Goal: Task Accomplishment & Management: Manage account settings

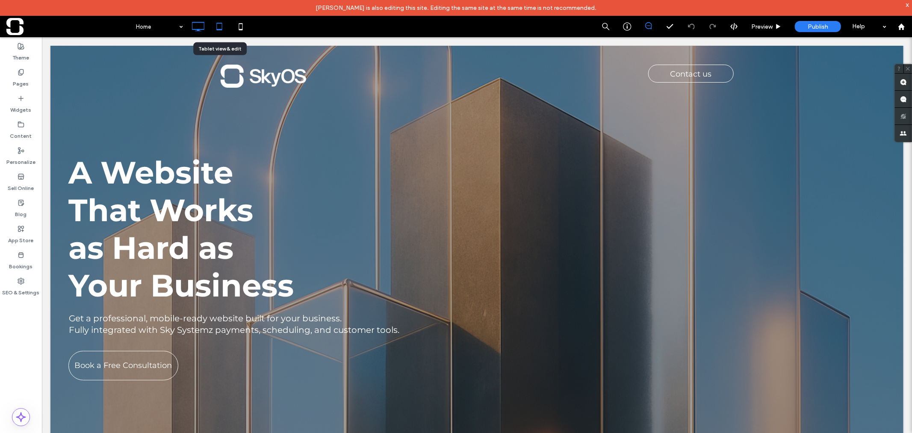
click at [219, 24] on icon at bounding box center [219, 26] width 17 height 17
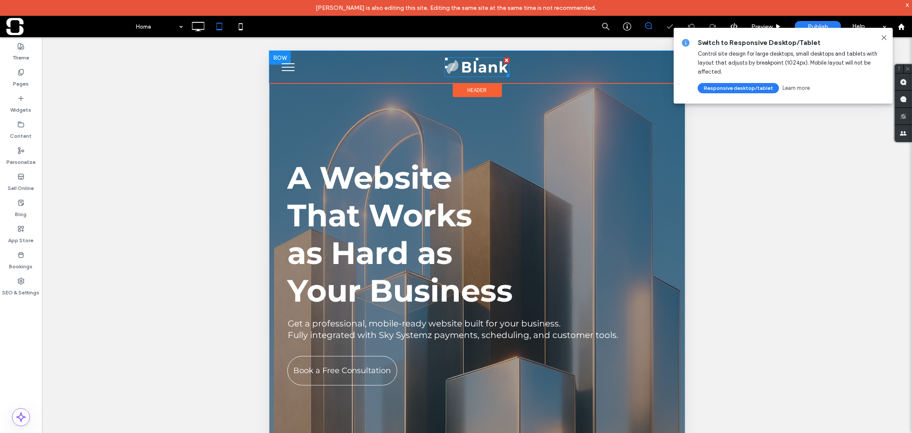
click at [468, 70] on img at bounding box center [476, 67] width 65 height 20
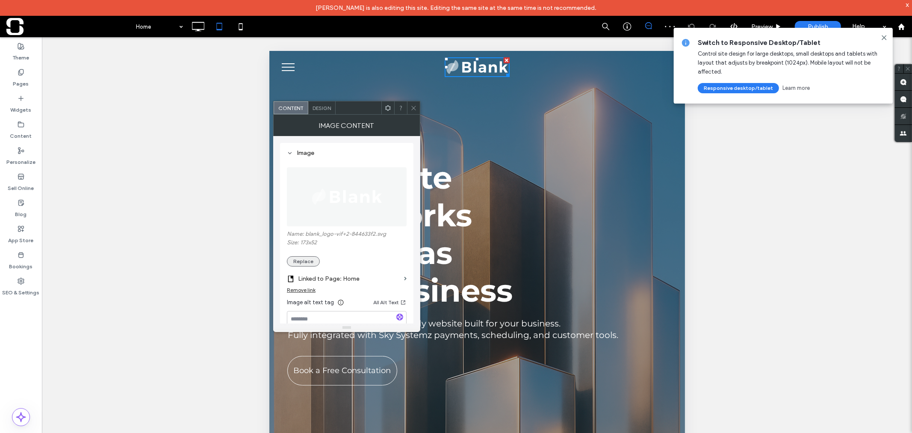
click at [309, 262] on button "Replace" at bounding box center [303, 261] width 33 height 10
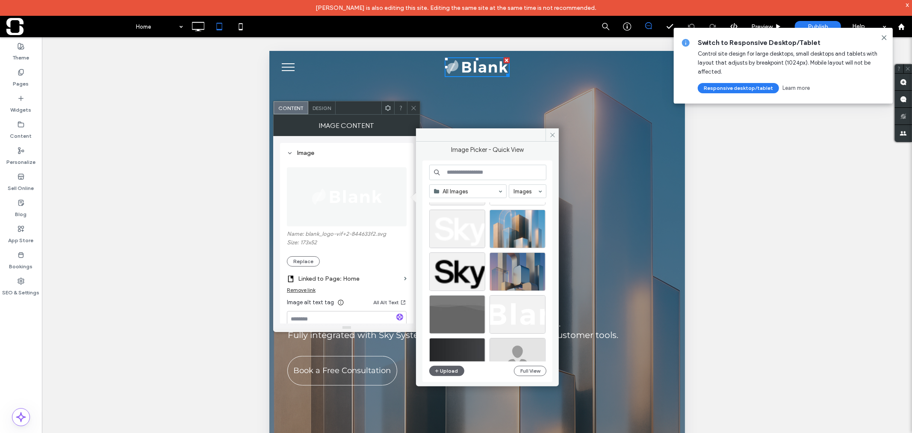
click at [459, 232] on div at bounding box center [491, 281] width 124 height 159
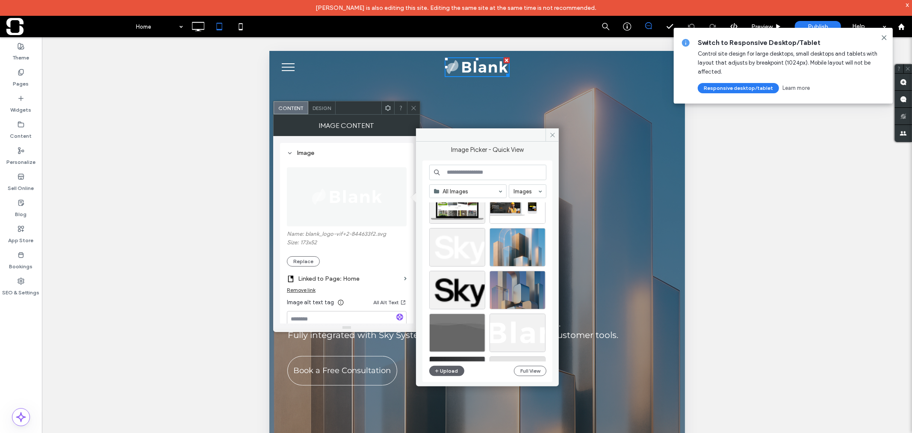
scroll to position [585, 0]
click at [458, 246] on div "Select" at bounding box center [457, 248] width 56 height 38
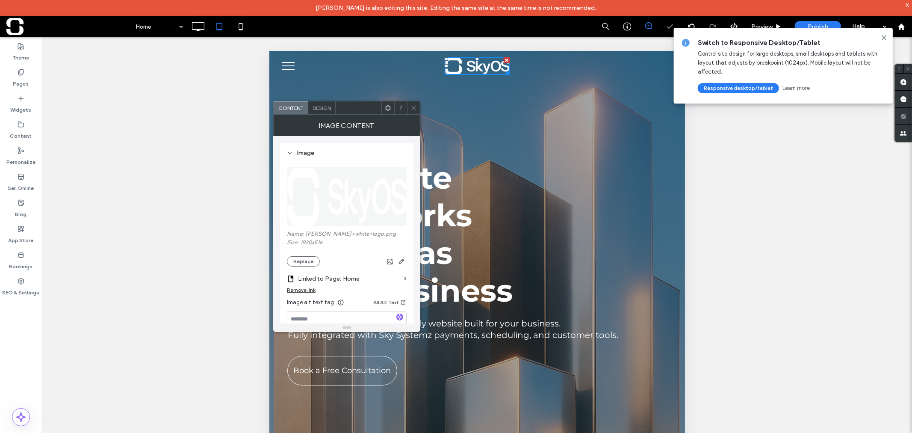
click at [414, 110] on icon at bounding box center [414, 108] width 6 height 6
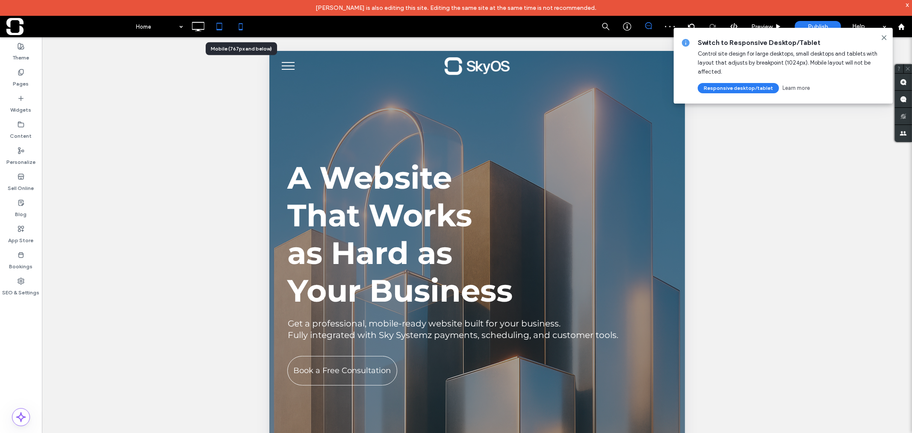
click at [245, 27] on icon at bounding box center [240, 26] width 17 height 17
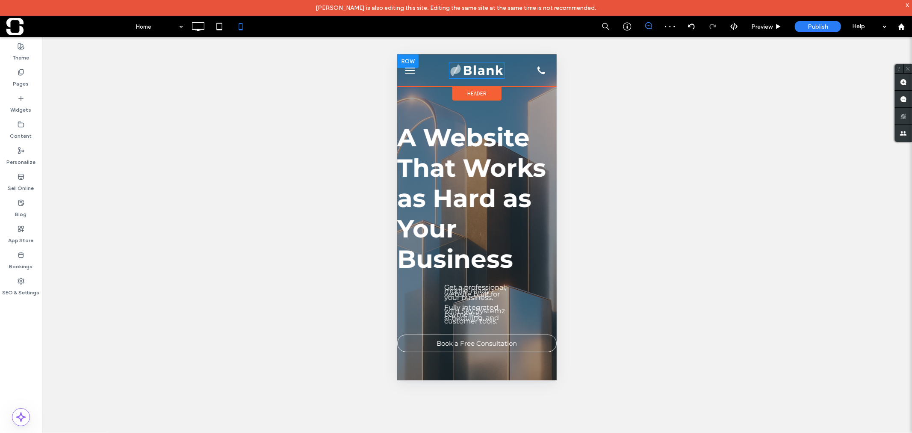
scroll to position [0, 0]
click at [476, 66] on img at bounding box center [477, 70] width 56 height 17
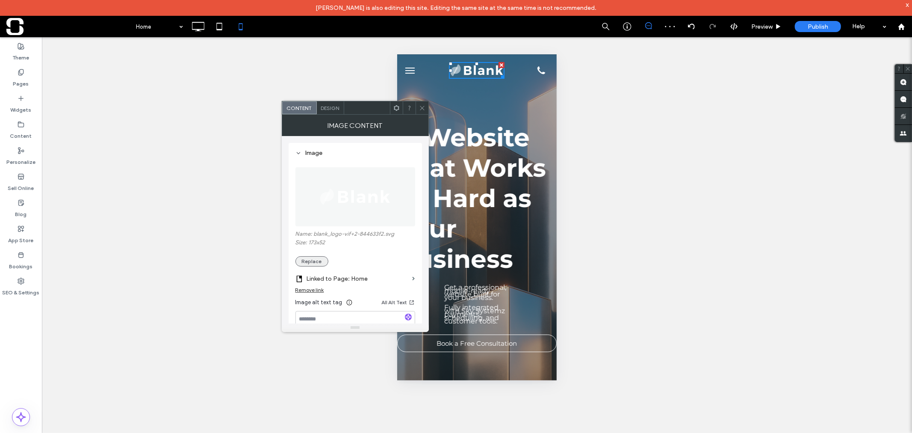
click at [314, 261] on button "Replace" at bounding box center [312, 261] width 33 height 10
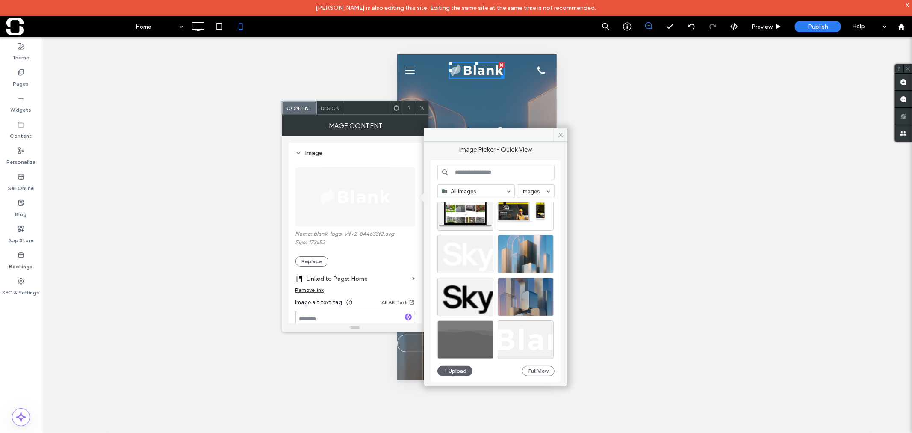
scroll to position [580, 0]
click at [465, 252] on div "Select" at bounding box center [466, 253] width 56 height 38
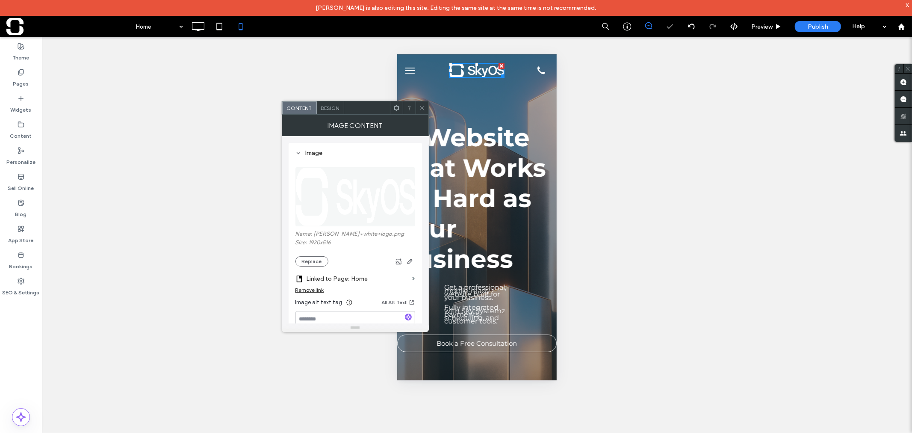
click at [422, 108] on use at bounding box center [422, 108] width 4 height 4
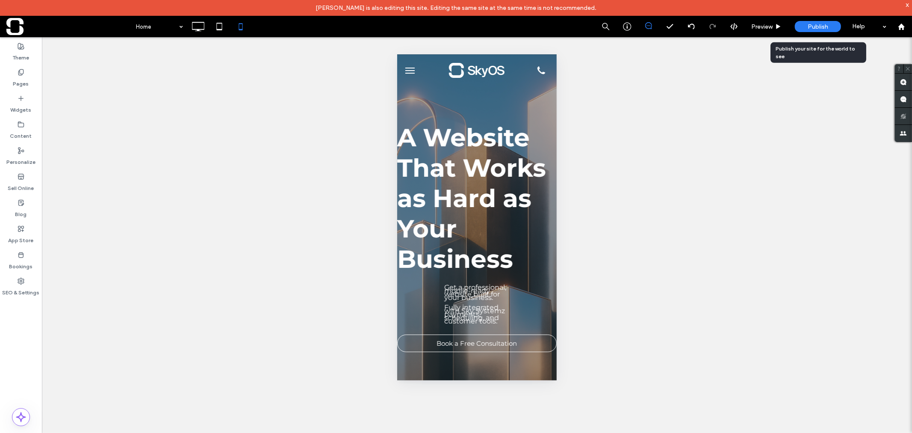
click at [811, 29] on span "Publish" at bounding box center [818, 26] width 21 height 7
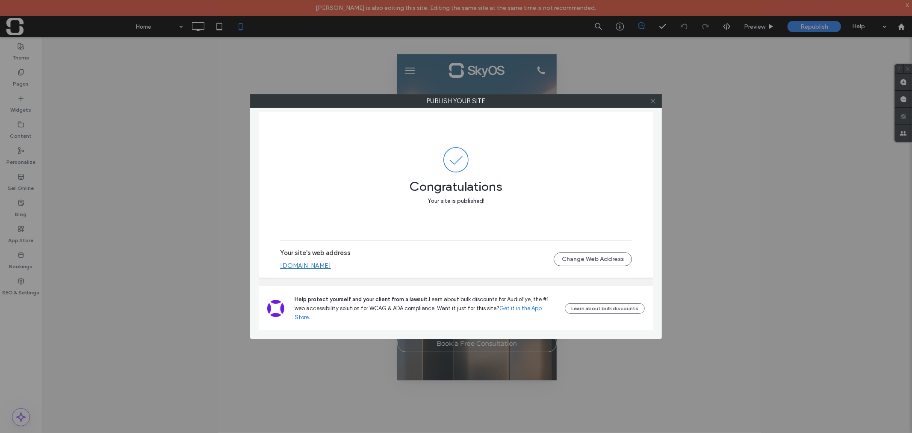
click at [654, 100] on icon at bounding box center [653, 101] width 6 height 6
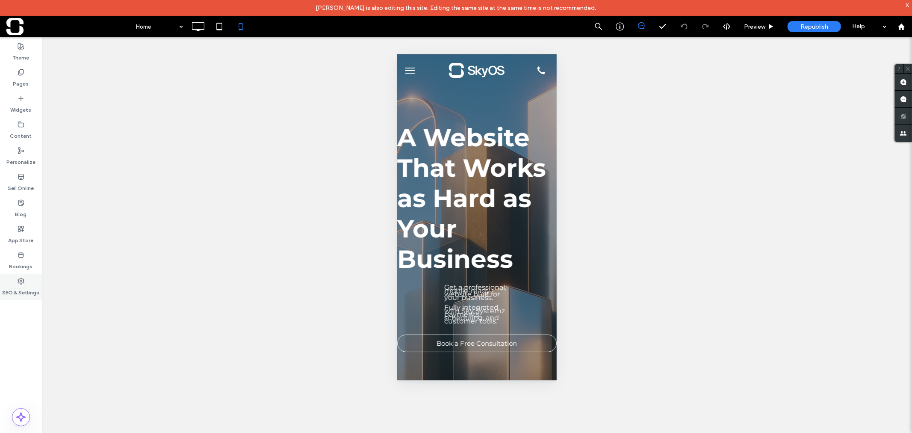
click at [29, 288] on label "SEO & Settings" at bounding box center [21, 290] width 37 height 12
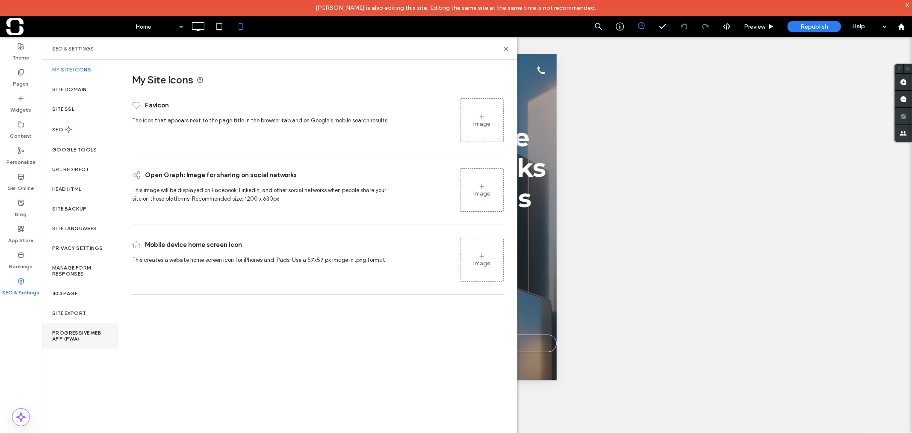
click at [70, 334] on label "Progressive Web App (PWA)" at bounding box center [80, 336] width 56 height 12
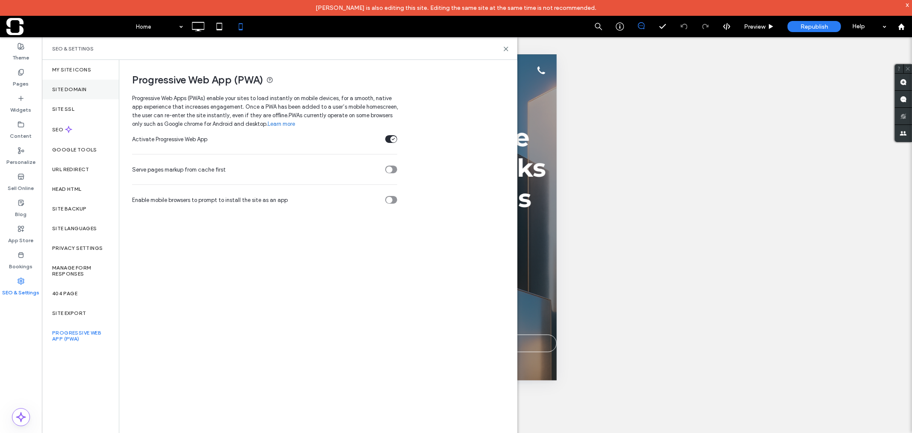
click at [79, 87] on label "Site Domain" at bounding box center [69, 89] width 34 height 6
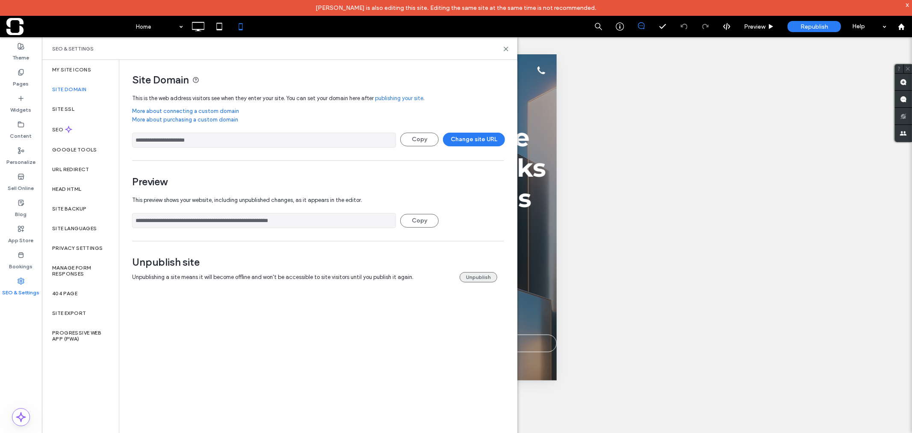
click at [465, 277] on button "Unpublish" at bounding box center [479, 277] width 38 height 10
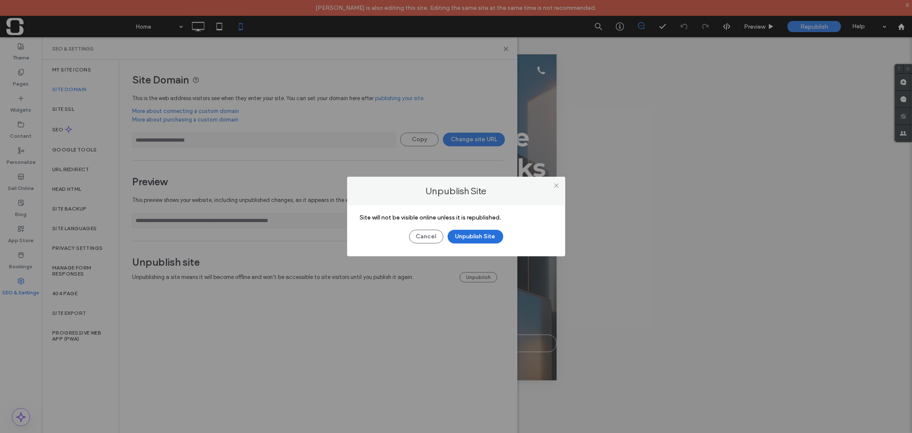
click at [473, 238] on button "Unpublish Site" at bounding box center [476, 237] width 56 height 14
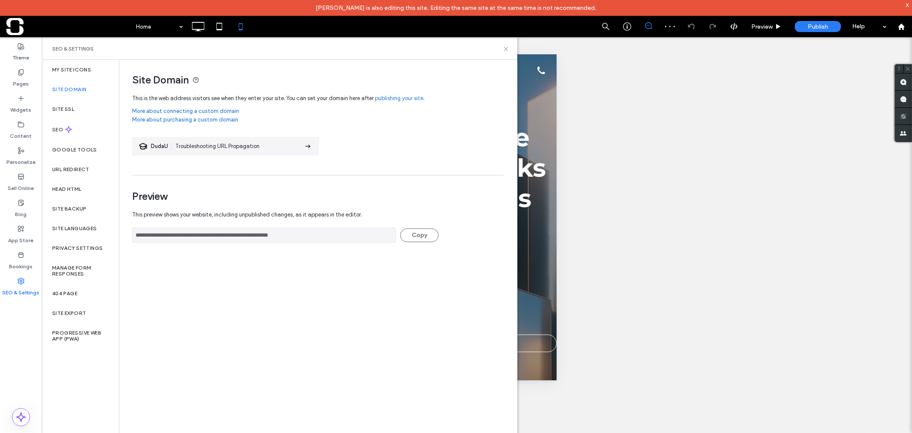
click at [506, 48] on use at bounding box center [506, 49] width 4 height 4
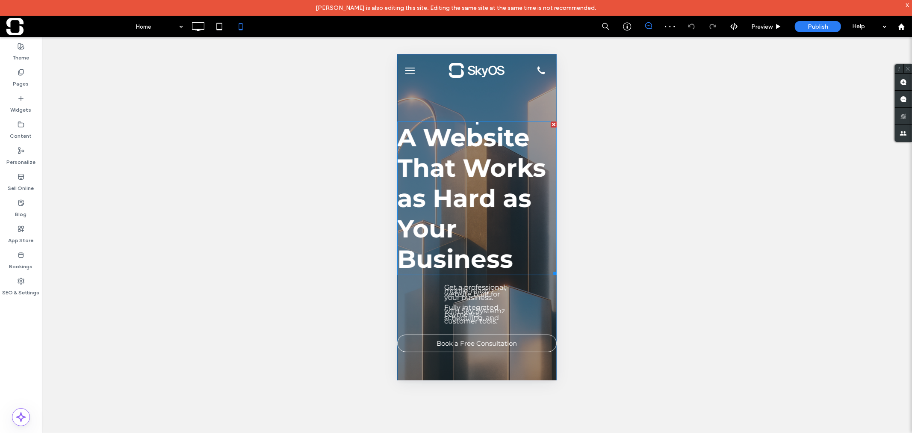
click at [468, 190] on strong "as Hard as" at bounding box center [464, 198] width 134 height 30
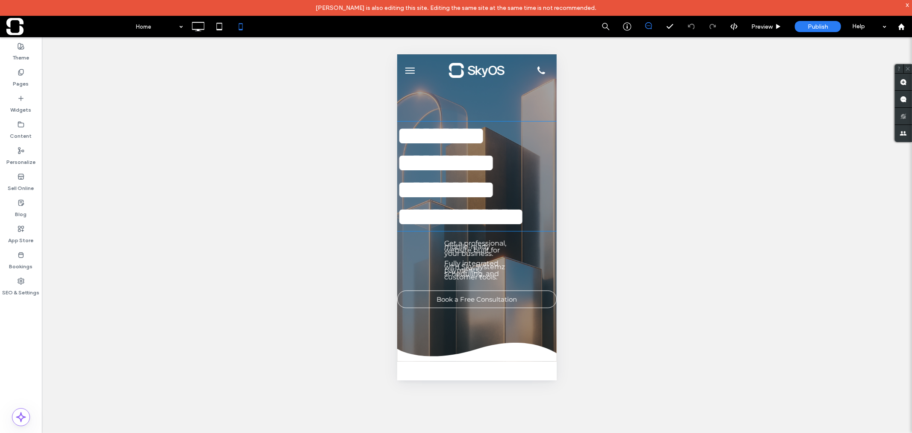
type input "**********"
type input "**"
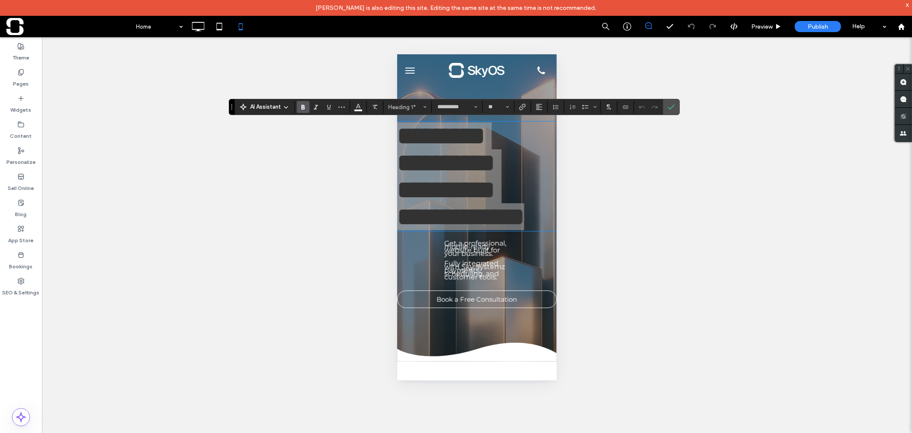
drag, startPoint x: 130, startPoint y: 186, endPoint x: 592, endPoint y: 283, distance: 471.5
click at [592, 283] on div "Unhide? Yes Unhide? Yes" at bounding box center [477, 242] width 870 height 411
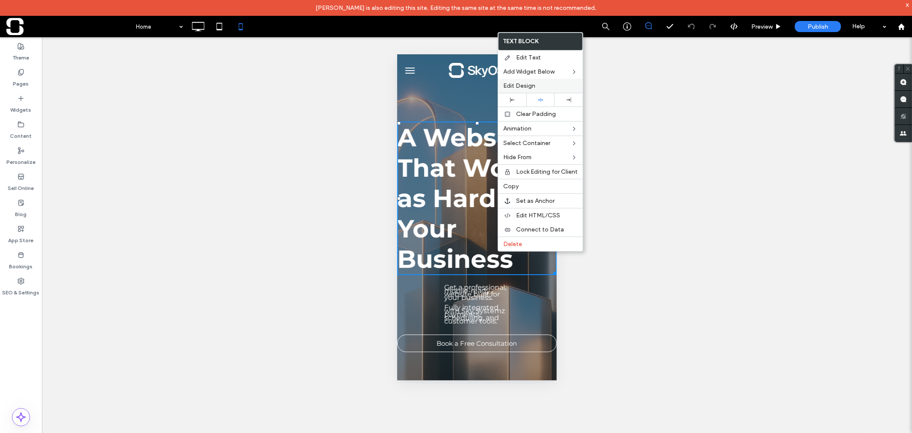
click at [531, 89] on div "Edit Design" at bounding box center [540, 86] width 85 height 14
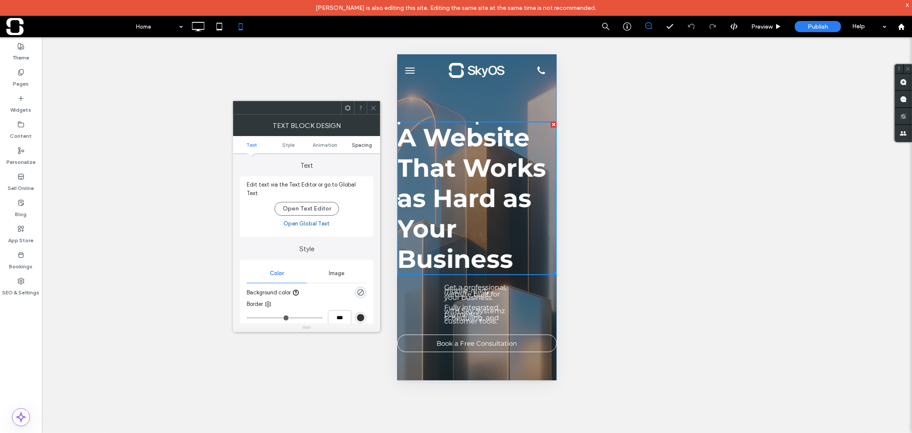
click at [363, 144] on span "Spacing" at bounding box center [362, 145] width 20 height 6
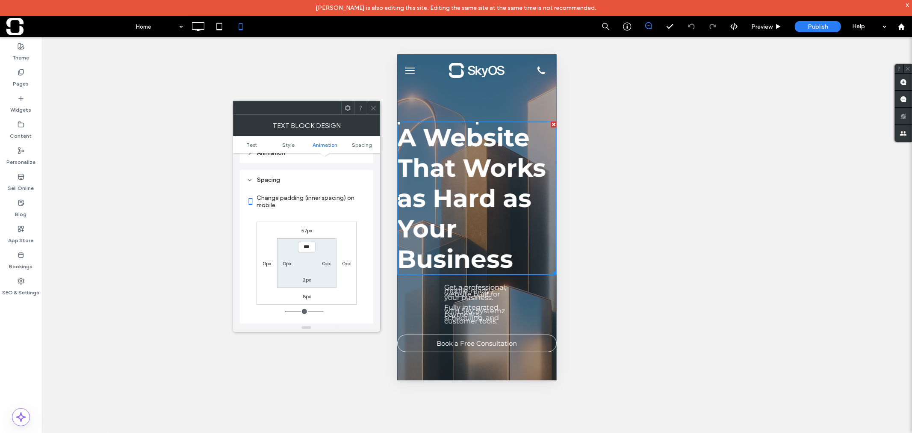
scroll to position [234, 0]
click at [260, 255] on div "0px" at bounding box center [267, 258] width 20 height 9
click at [264, 255] on label "0px" at bounding box center [267, 258] width 9 height 6
type input "*"
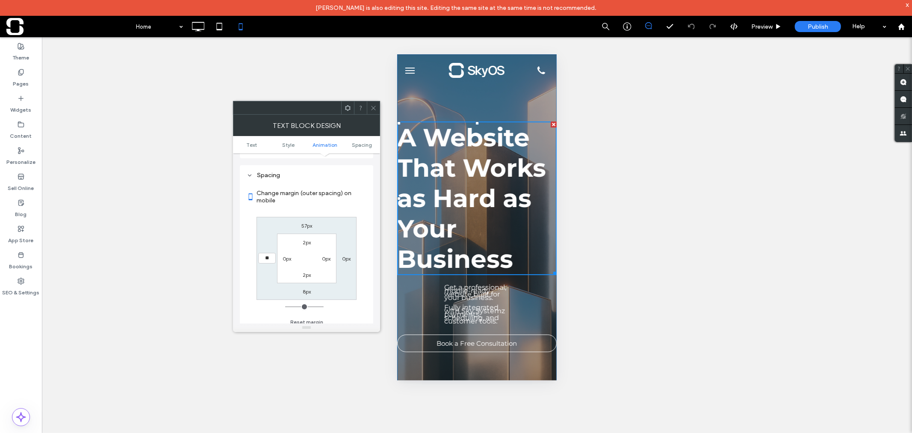
type input "**"
type input "****"
click at [348, 255] on label "0px" at bounding box center [346, 258] width 9 height 6
type input "*"
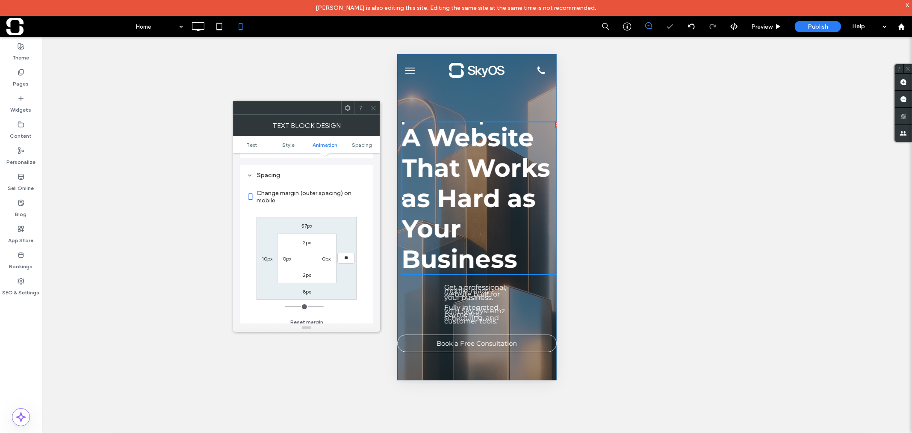
type input "**"
click at [364, 271] on div "Change margin (outer spacing) on mobile 57px **** 8px 10px 2px 0px 2px 0px Rese…" at bounding box center [307, 255] width 120 height 148
click at [343, 284] on div "57px **** 8px 10px 2px 0px 2px 0px" at bounding box center [307, 258] width 100 height 83
click at [347, 253] on input "****" at bounding box center [346, 258] width 18 height 11
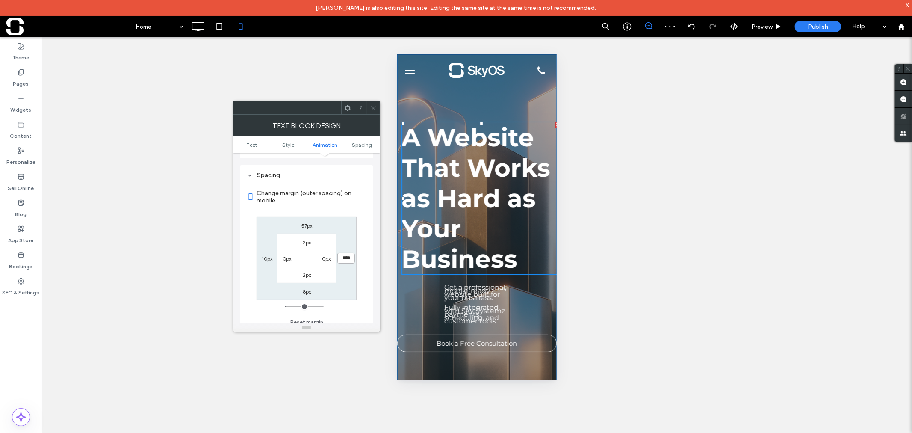
click at [344, 253] on input "****" at bounding box center [346, 258] width 18 height 11
drag, startPoint x: 346, startPoint y: 255, endPoint x: 332, endPoint y: 255, distance: 13.7
click at [332, 255] on div "57px **** 8px 10px 2px 0px 2px 0px" at bounding box center [307, 258] width 100 height 83
type input "****"
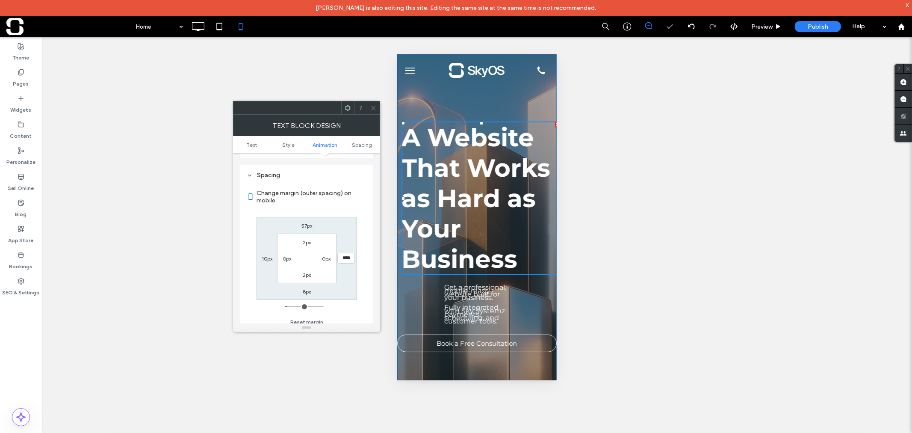
click at [365, 303] on div "Change margin (outer spacing) on mobile 57px **** 8px 10px 2px 0px 2px 0px Rese…" at bounding box center [307, 255] width 120 height 148
click at [327, 255] on label "0px" at bounding box center [326, 258] width 9 height 6
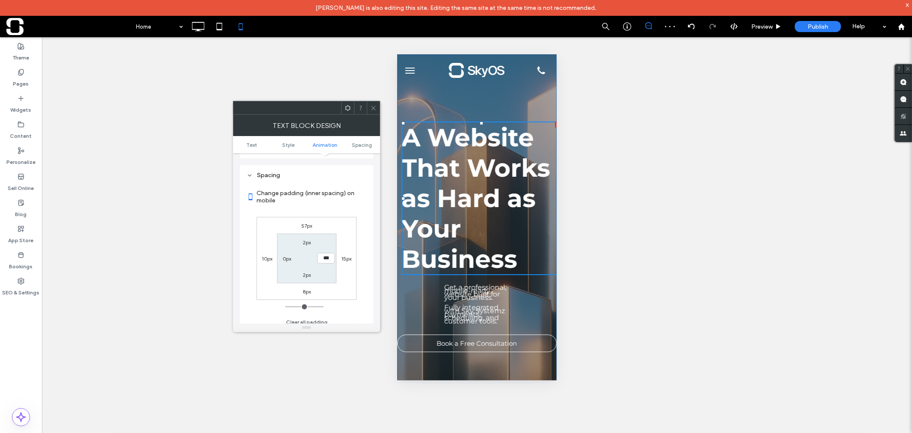
type input "*"
type input "**"
type input "****"
click at [346, 255] on label "15px" at bounding box center [346, 258] width 10 height 6
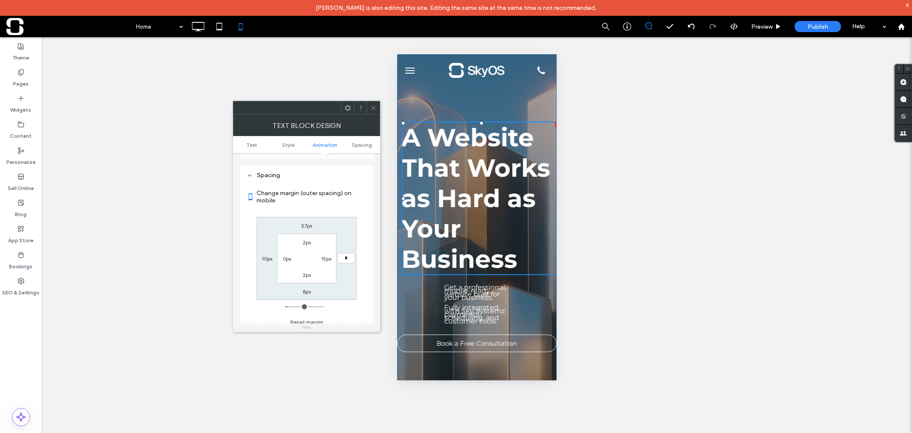
type input "*"
type input "***"
click at [263, 255] on label "10px" at bounding box center [267, 258] width 11 height 6
type input "**"
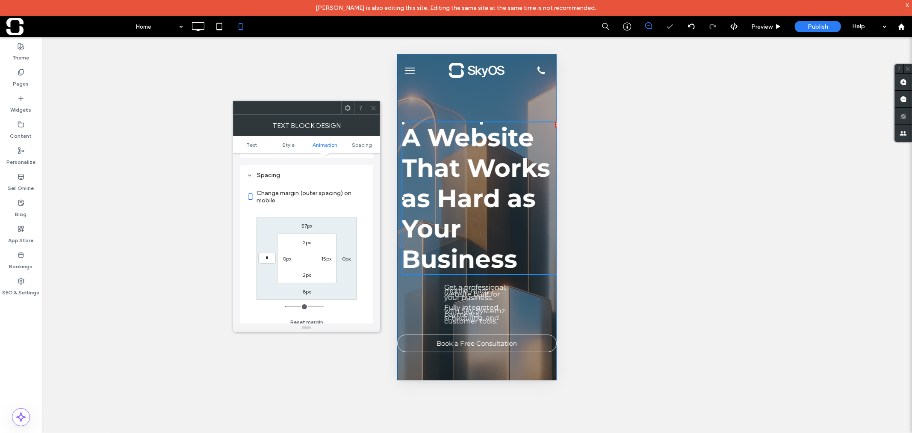
type input "*"
type input "***"
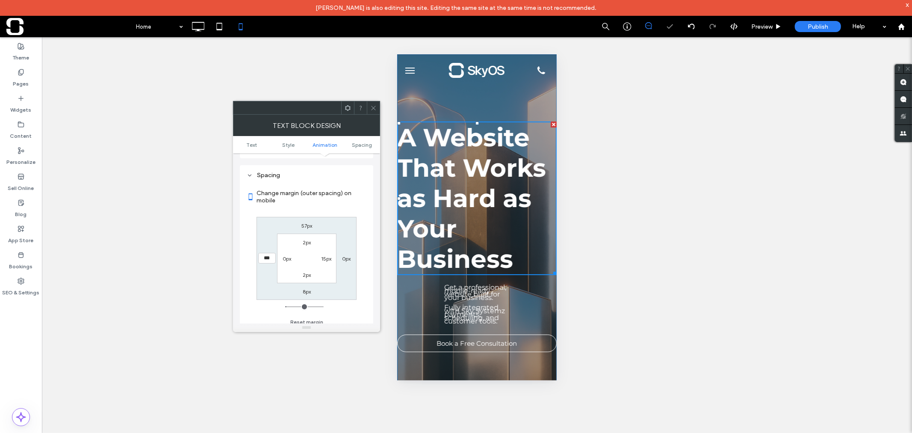
click at [287, 255] on label "0px" at bounding box center [287, 258] width 9 height 6
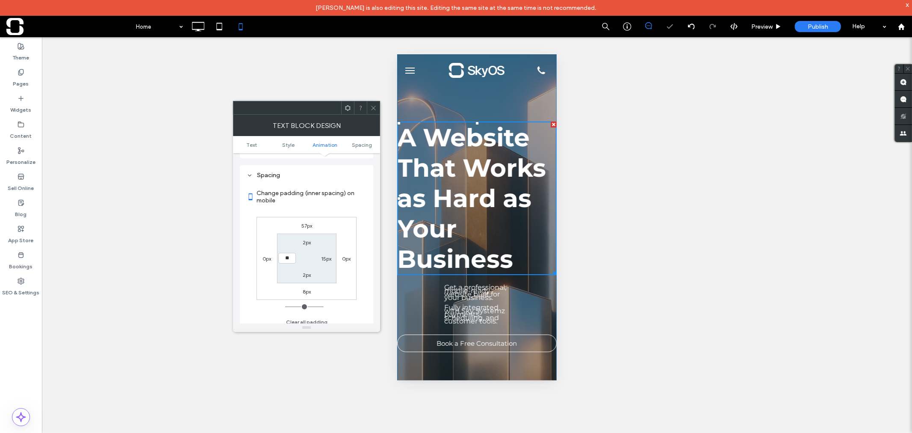
type input "**"
type input "****"
click at [324, 255] on label "15px" at bounding box center [326, 258] width 10 height 6
type input "**"
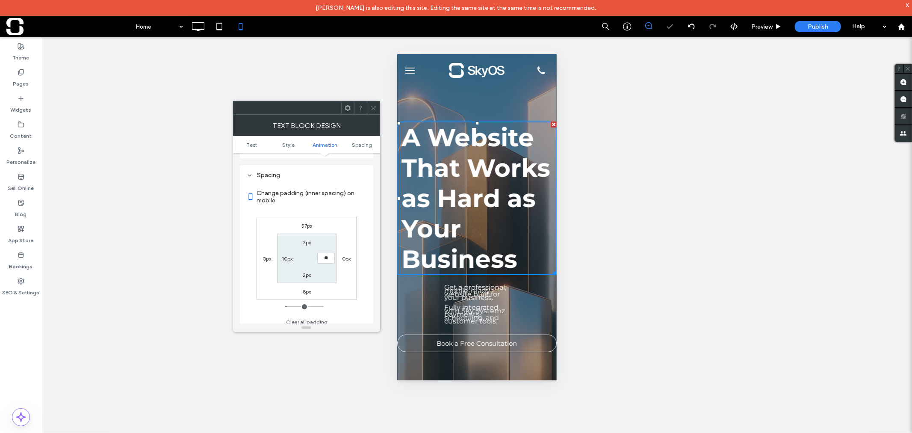
type input "**"
type input "****"
click at [354, 283] on div "57px 0px 8px 0px 2px **** 2px 10px" at bounding box center [307, 258] width 100 height 83
click at [359, 296] on div "Change padding (inner spacing) on mobile 57px 0px 8px 0px 2px **** 2px 10px Cle…" at bounding box center [307, 255] width 120 height 148
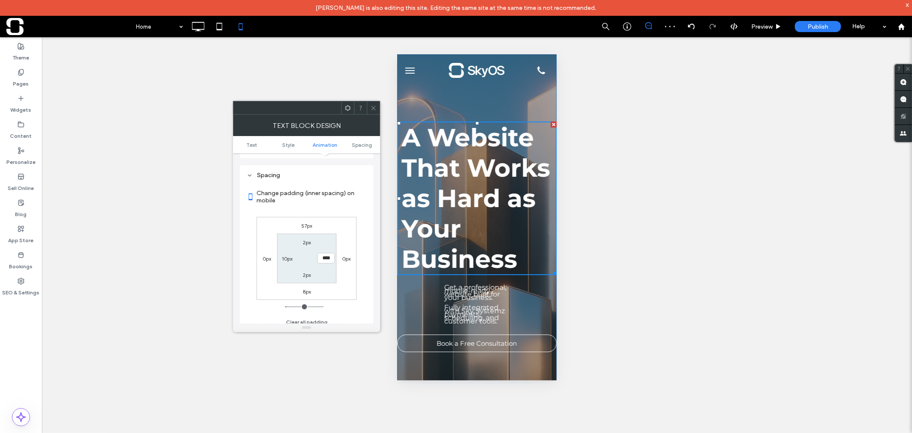
click at [367, 257] on div "Spacing Change padding (inner spacing) on mobile 57px 0px 8px 0px 2px **** 2px …" at bounding box center [306, 250] width 133 height 170
click at [370, 108] on icon at bounding box center [373, 108] width 6 height 6
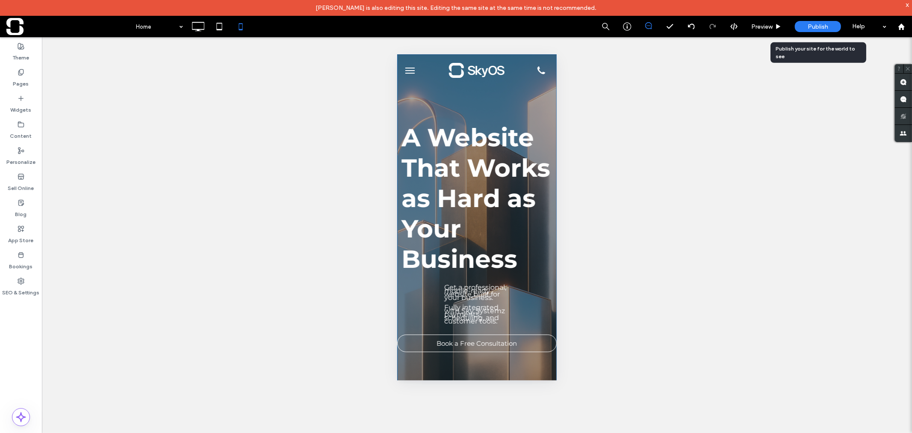
click at [816, 30] on span "Publish" at bounding box center [818, 26] width 21 height 7
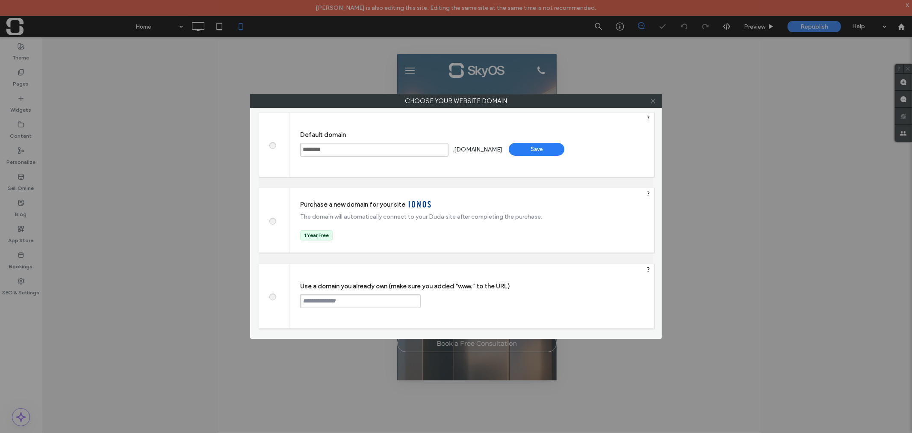
click at [652, 102] on use at bounding box center [653, 101] width 4 height 4
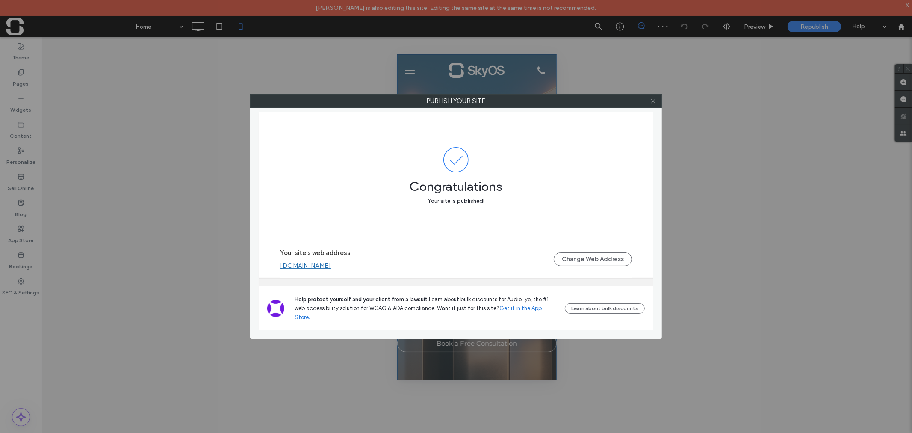
click at [650, 101] on icon at bounding box center [653, 101] width 6 height 6
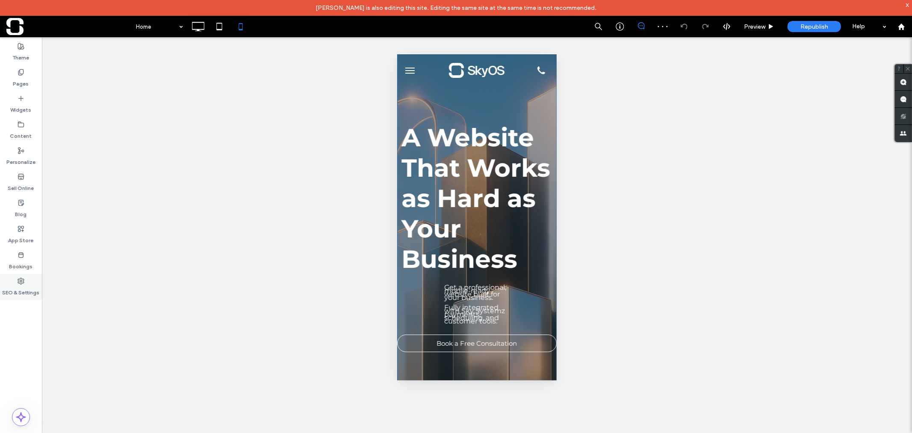
click at [13, 280] on div "SEO & Settings" at bounding box center [21, 287] width 42 height 26
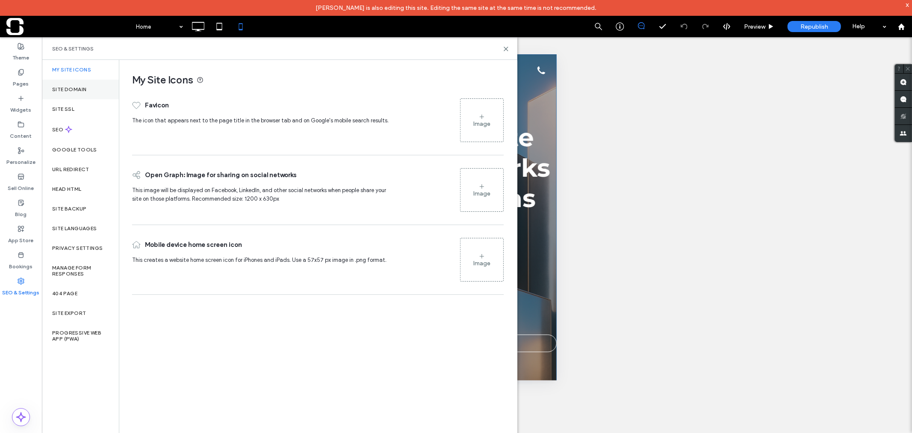
click at [87, 87] on div "Site Domain" at bounding box center [80, 90] width 77 height 20
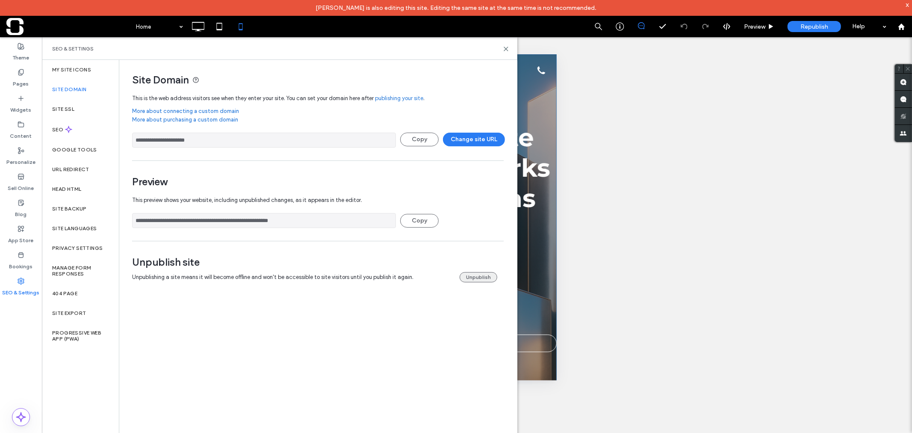
click at [475, 277] on button "Unpublish" at bounding box center [479, 277] width 38 height 10
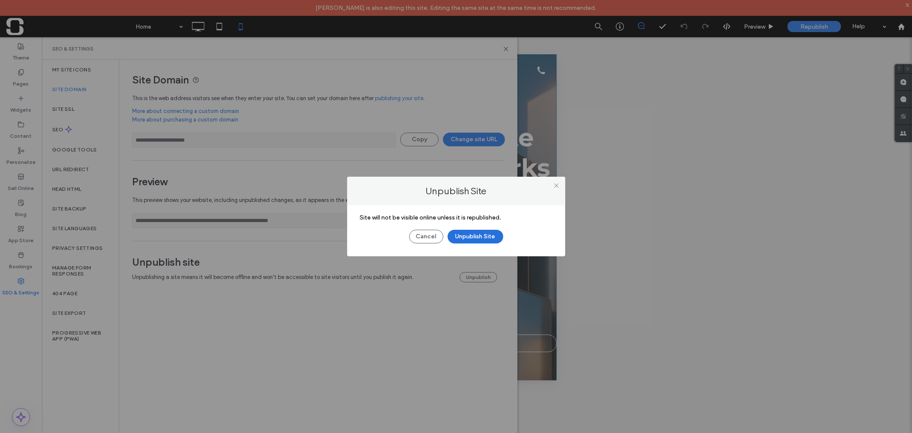
click at [463, 237] on button "Unpublish Site" at bounding box center [476, 237] width 56 height 14
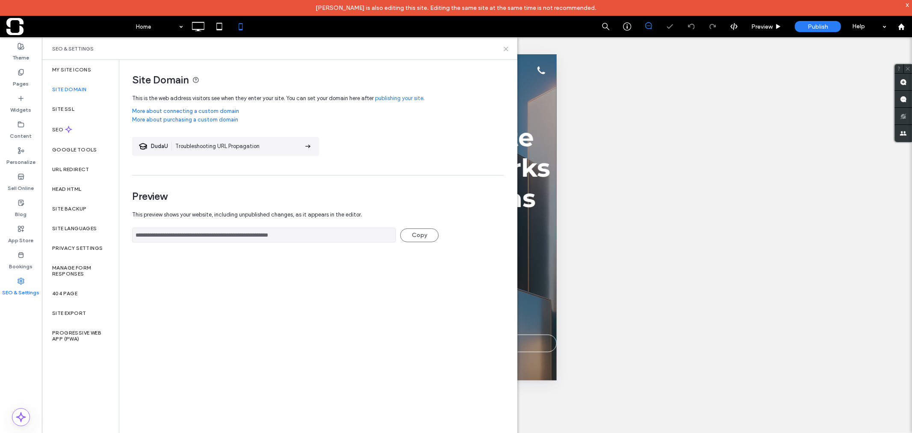
click at [506, 50] on icon at bounding box center [506, 49] width 6 height 6
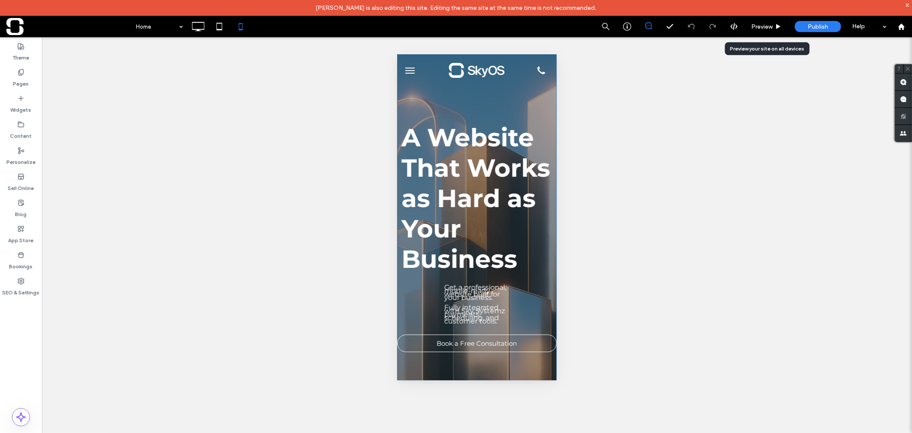
click at [764, 28] on span "Preview" at bounding box center [762, 26] width 21 height 7
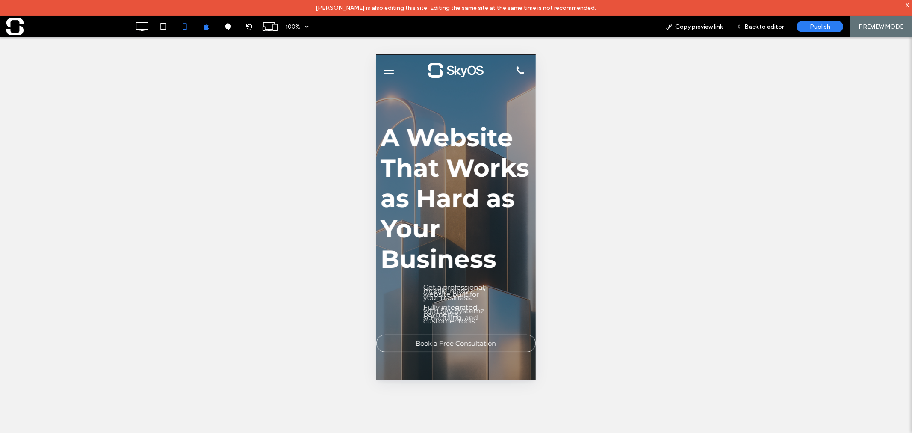
click at [384, 68] on button "menu" at bounding box center [388, 70] width 17 height 17
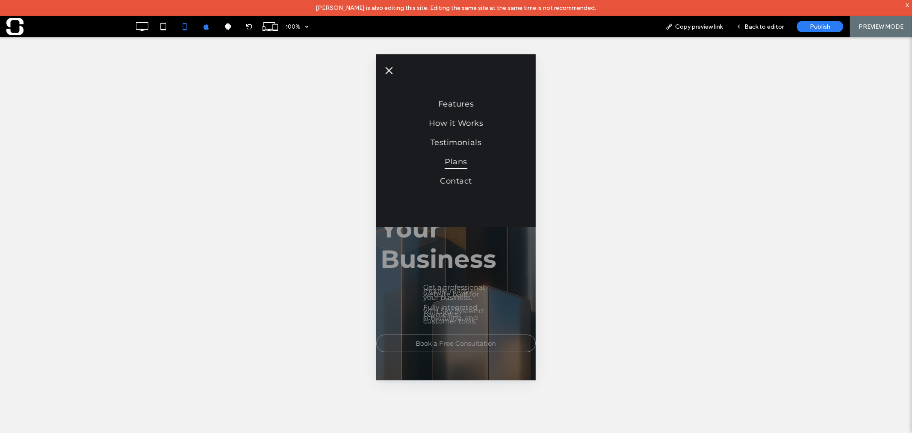
click at [384, 68] on button "menu" at bounding box center [388, 70] width 17 height 17
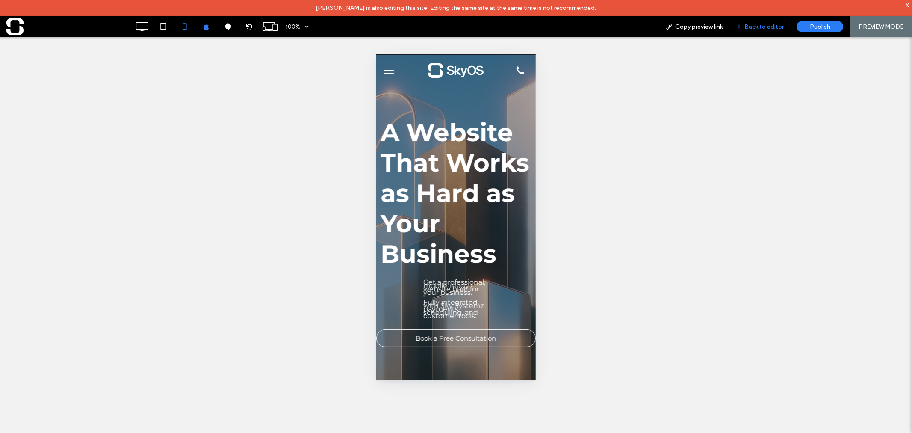
click at [752, 31] on div "Back to editor" at bounding box center [760, 26] width 61 height 21
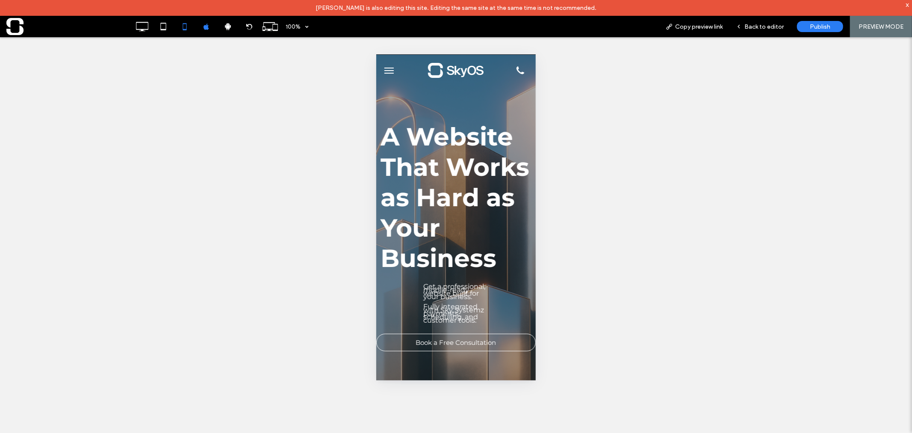
scroll to position [0, 0]
click at [462, 301] on span "Get a professional, mobile-ready website built for your business." at bounding box center [454, 291] width 62 height 18
click at [763, 24] on span "Back to editor" at bounding box center [764, 26] width 39 height 7
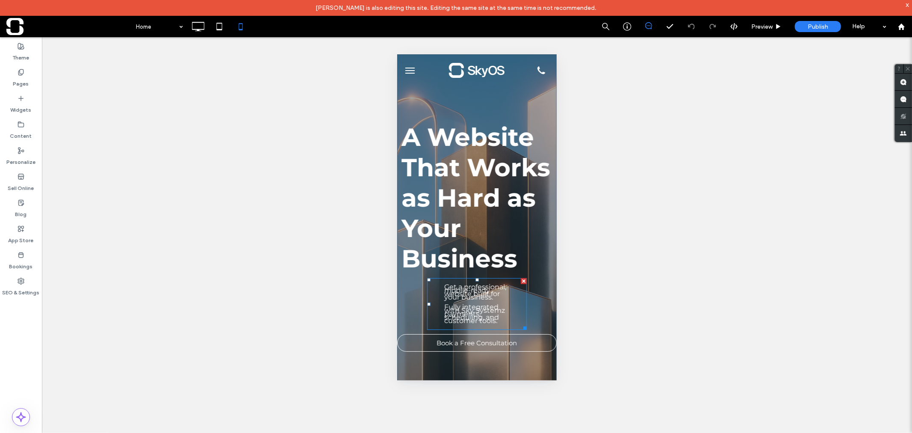
click at [473, 301] on span "Get a professional, mobile-ready website built for your business." at bounding box center [475, 291] width 62 height 18
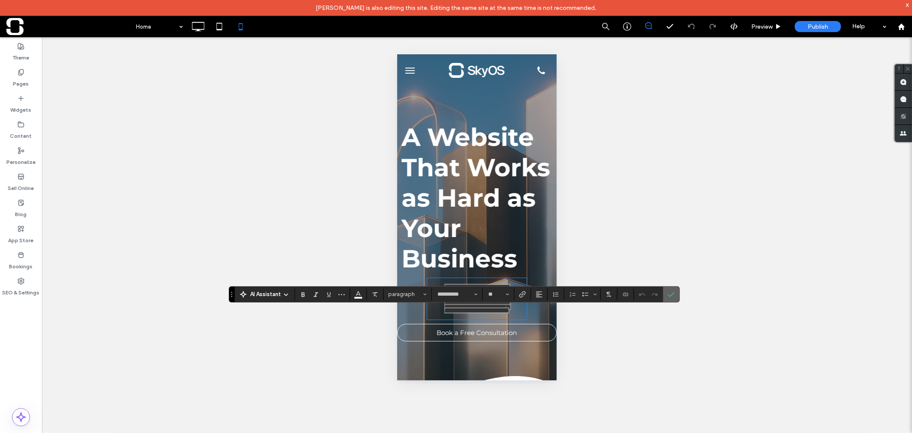
click at [678, 292] on section at bounding box center [671, 294] width 16 height 15
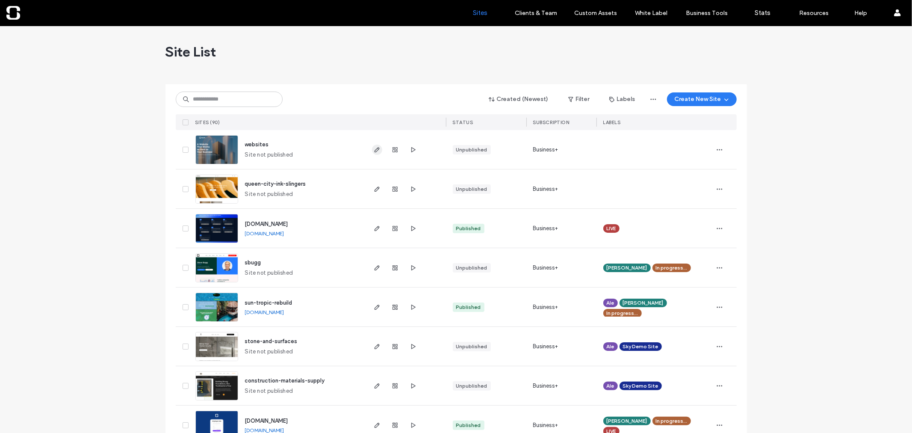
click at [378, 149] on span "button" at bounding box center [377, 150] width 10 height 10
click at [376, 266] on use "button" at bounding box center [376, 267] width 5 height 5
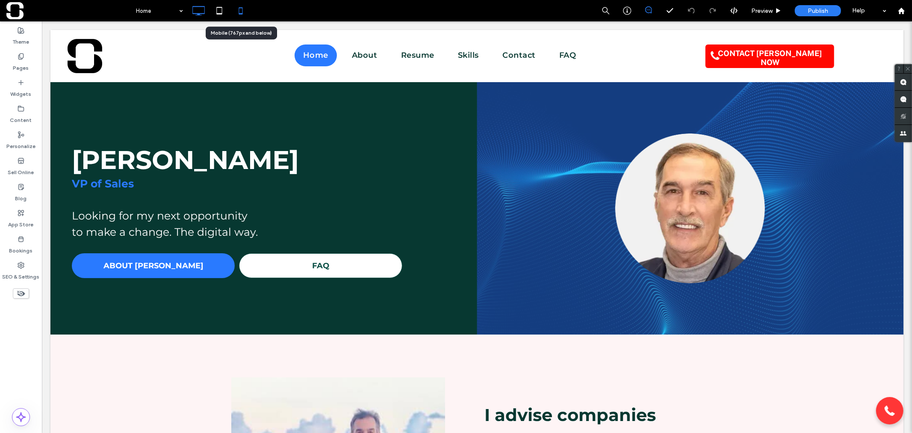
click at [241, 10] on icon at bounding box center [240, 10] width 17 height 17
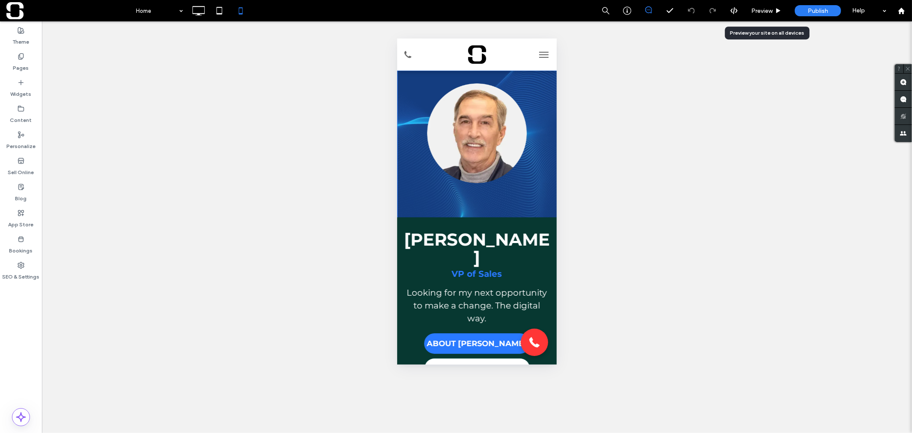
drag, startPoint x: 768, startPoint y: 9, endPoint x: 642, endPoint y: 53, distance: 133.2
click at [768, 9] on span "Preview" at bounding box center [762, 10] width 21 height 7
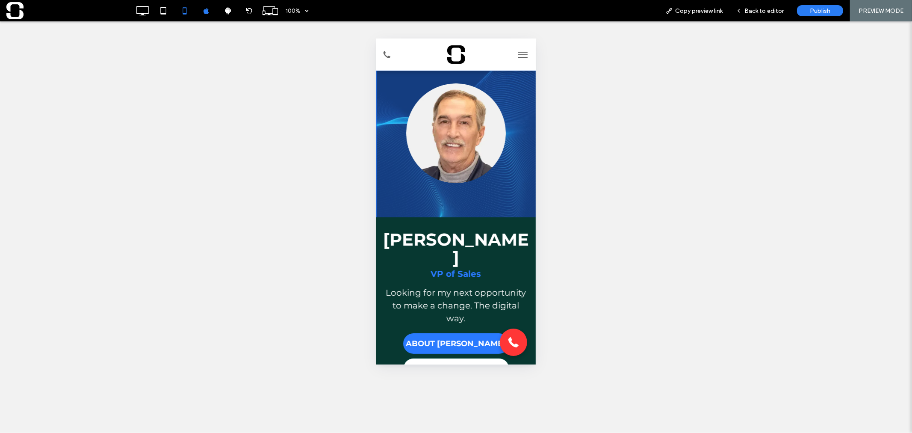
click at [519, 56] on span "menu" at bounding box center [522, 56] width 9 height 1
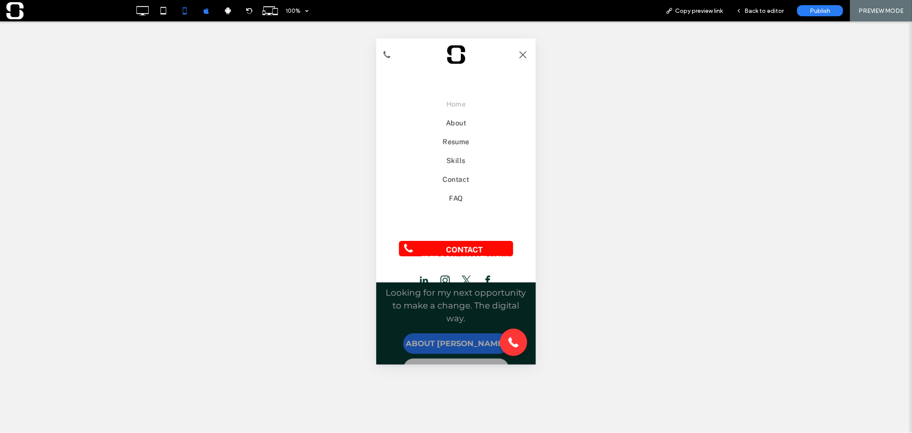
drag, startPoint x: 531, startPoint y: 112, endPoint x: 934, endPoint y: 105, distance: 403.4
click at [756, 14] on div "Back to editor" at bounding box center [760, 10] width 61 height 21
click at [753, 12] on span "Back to editor" at bounding box center [764, 10] width 39 height 7
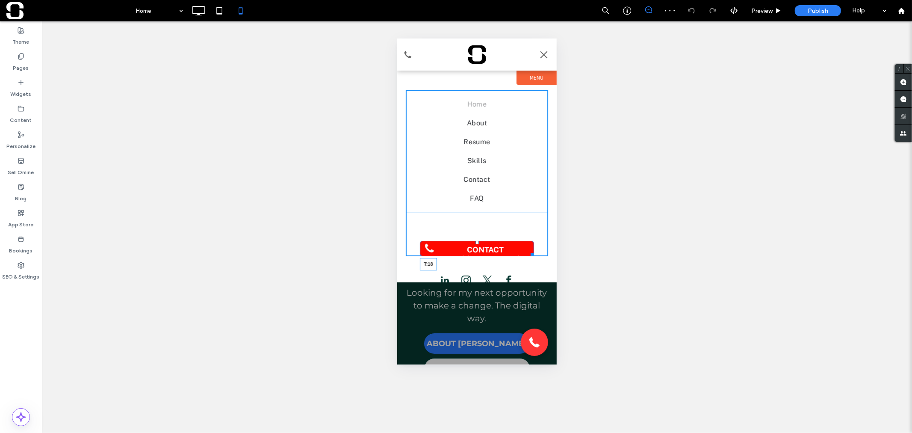
drag, startPoint x: 473, startPoint y: 241, endPoint x: 472, endPoint y: 221, distance: 20.1
click at [472, 221] on div "Home About Resume Skills Contact FAQ CONTACT STEVE NOW T:18 Click To Paste" at bounding box center [476, 172] width 142 height 166
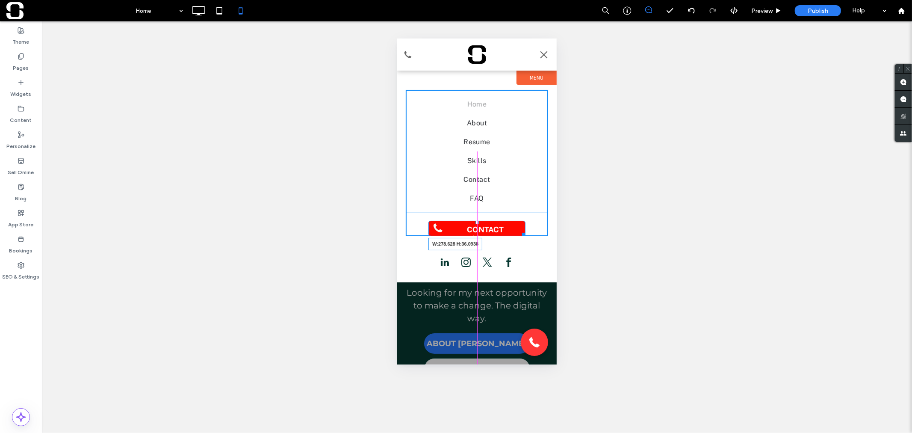
drag, startPoint x: 523, startPoint y: 233, endPoint x: 534, endPoint y: 233, distance: 11.1
click at [525, 233] on div at bounding box center [522, 232] width 6 height 6
click at [535, 233] on div at bounding box center [533, 232] width 6 height 6
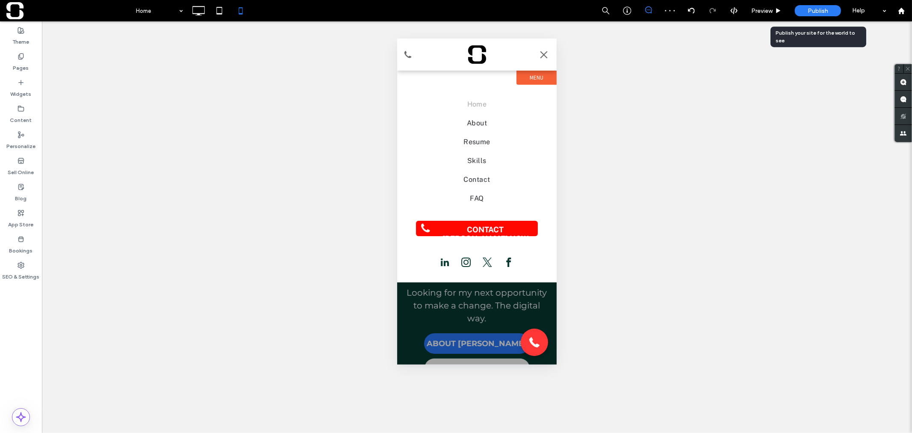
click at [803, 11] on div "Publish" at bounding box center [818, 10] width 46 height 11
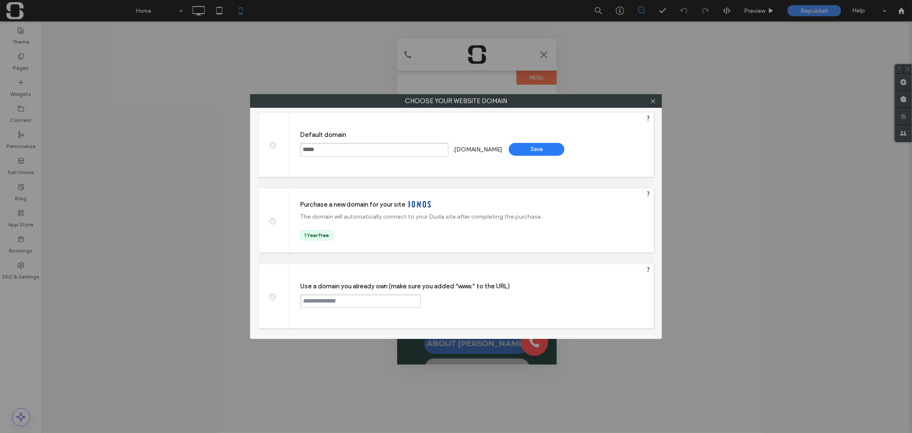
click at [536, 151] on div "Save" at bounding box center [537, 149] width 56 height 13
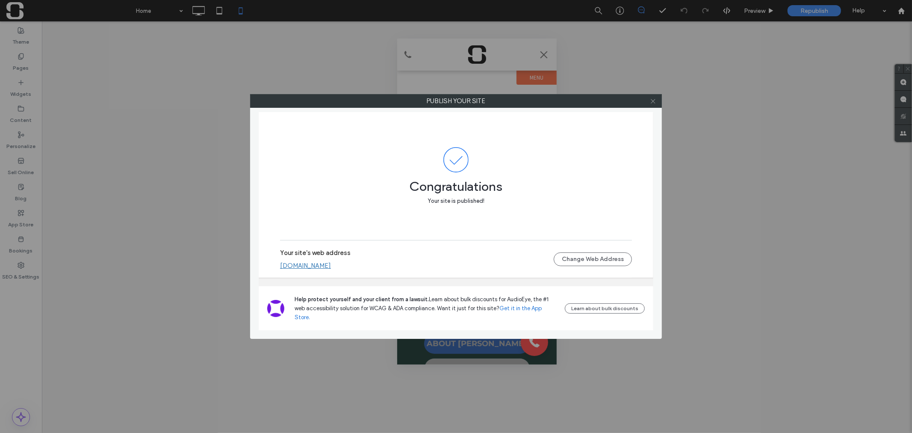
click at [653, 101] on use at bounding box center [653, 101] width 4 height 4
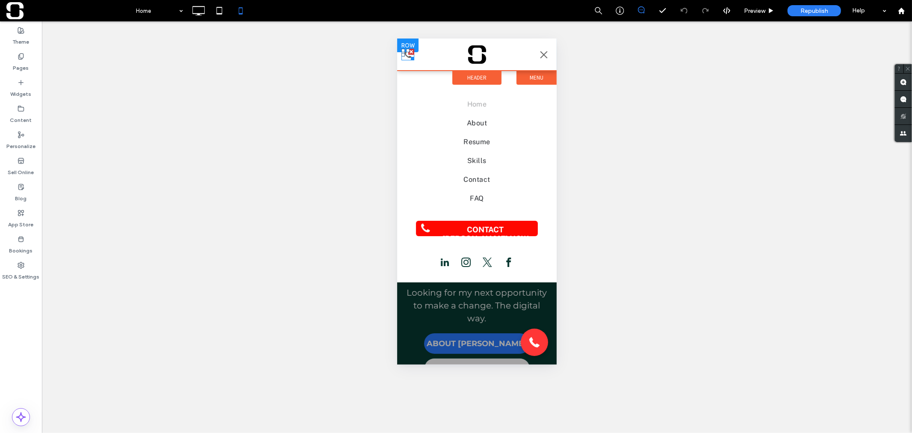
click at [408, 55] on div at bounding box center [411, 56] width 6 height 6
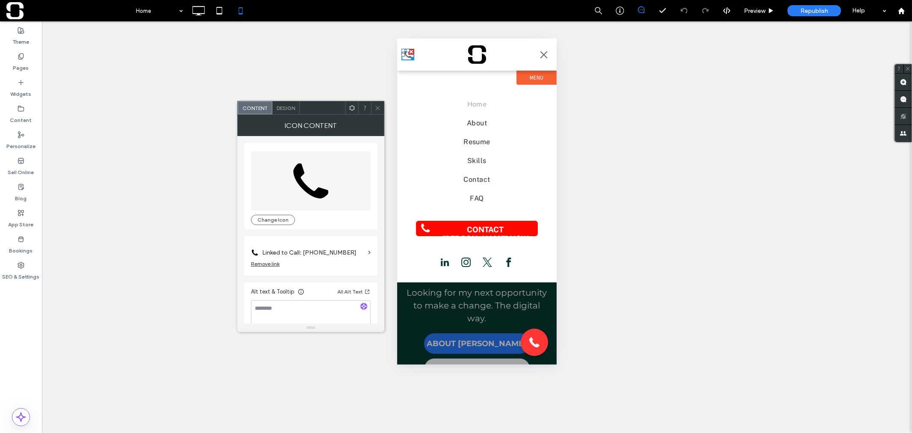
click at [610, 92] on div "Unhide? Yes Unhide? Yes Unhide? Yes Unhide? Yes" at bounding box center [477, 226] width 870 height 411
click at [763, 14] on span "Preview" at bounding box center [754, 10] width 21 height 7
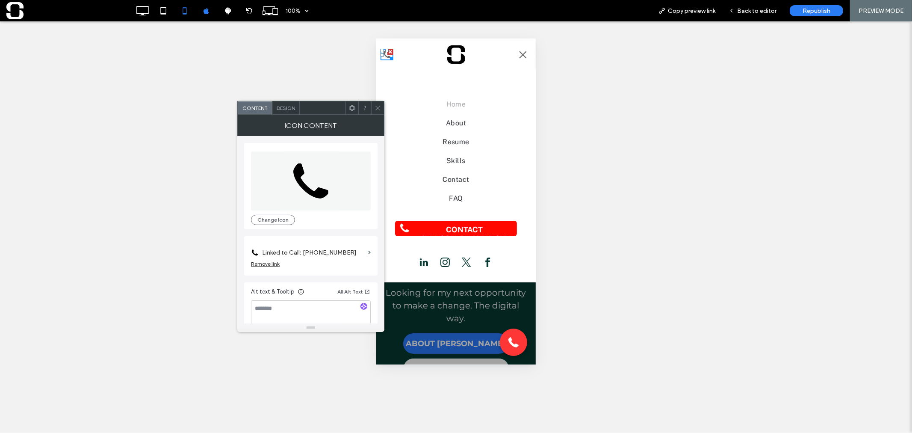
drag, startPoint x: 598, startPoint y: 137, endPoint x: 121, endPoint y: 86, distance: 480.1
click at [598, 137] on div "Unhide? Yes Unhide? Yes Unhide? Yes Unhide? Yes" at bounding box center [456, 226] width 912 height 411
click at [375, 107] on icon at bounding box center [378, 108] width 6 height 6
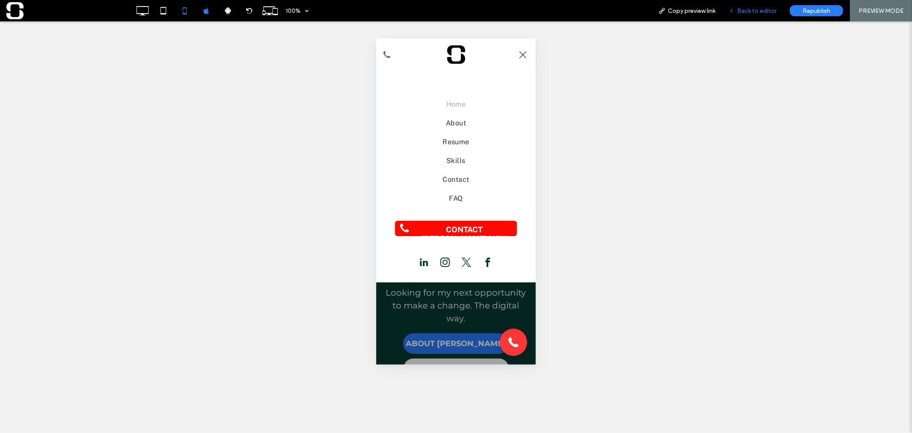
click at [736, 18] on div "Back to editor" at bounding box center [752, 10] width 61 height 21
click at [747, 14] on div "Back to editor" at bounding box center [752, 10] width 61 height 21
click at [759, 11] on span "Back to editor" at bounding box center [756, 10] width 39 height 7
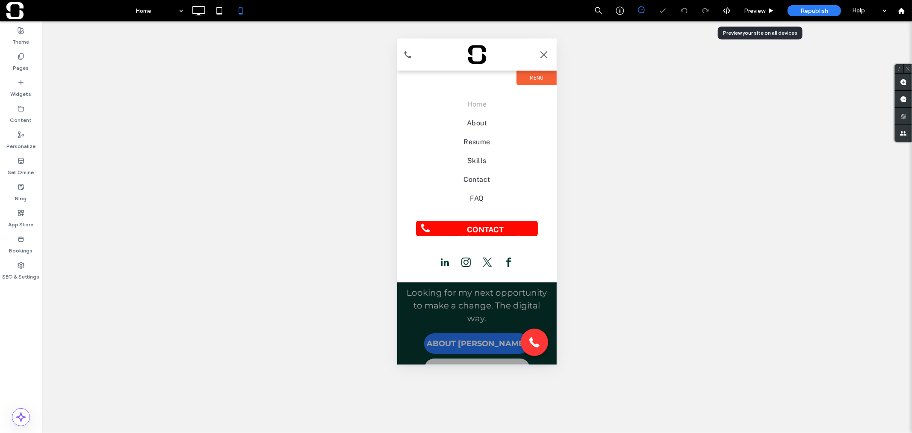
click at [759, 11] on span "Preview" at bounding box center [754, 10] width 21 height 7
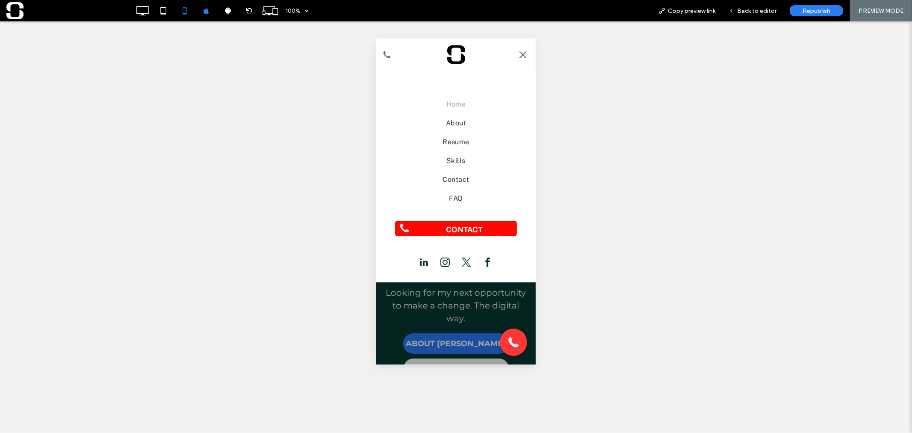
click at [523, 55] on button "menu" at bounding box center [522, 54] width 17 height 17
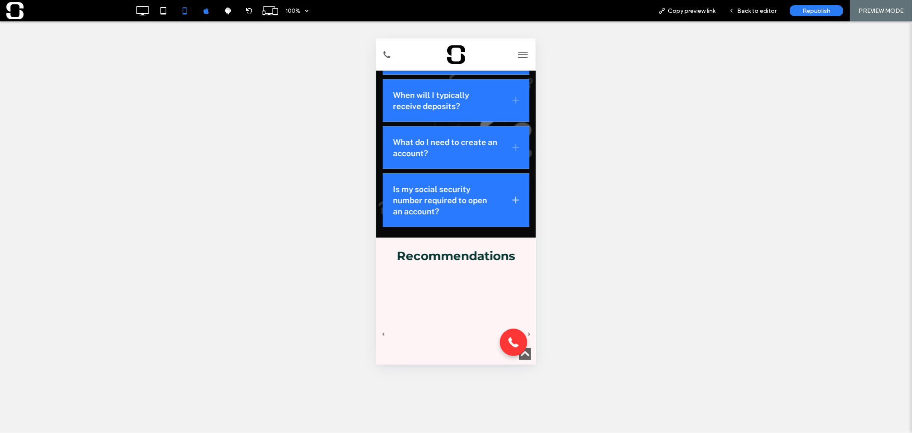
click at [509, 186] on div "Is my social security number required to open an account?" at bounding box center [455, 200] width 147 height 54
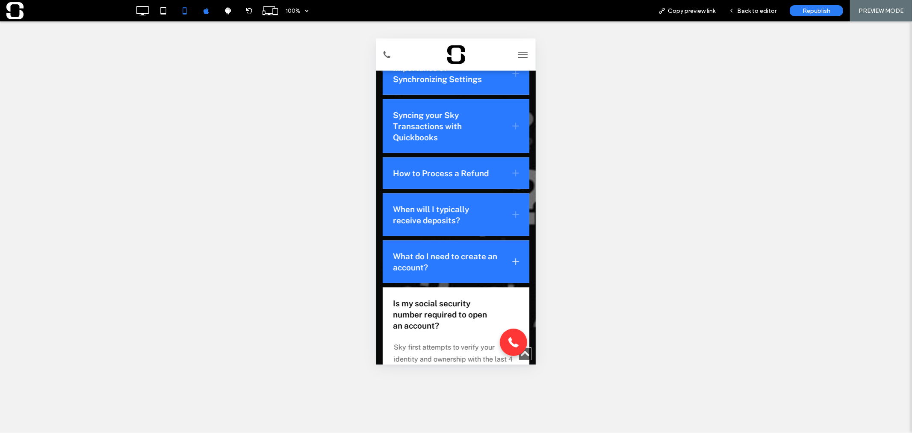
click at [506, 250] on div "What do I need to create an account?" at bounding box center [456, 261] width 126 height 22
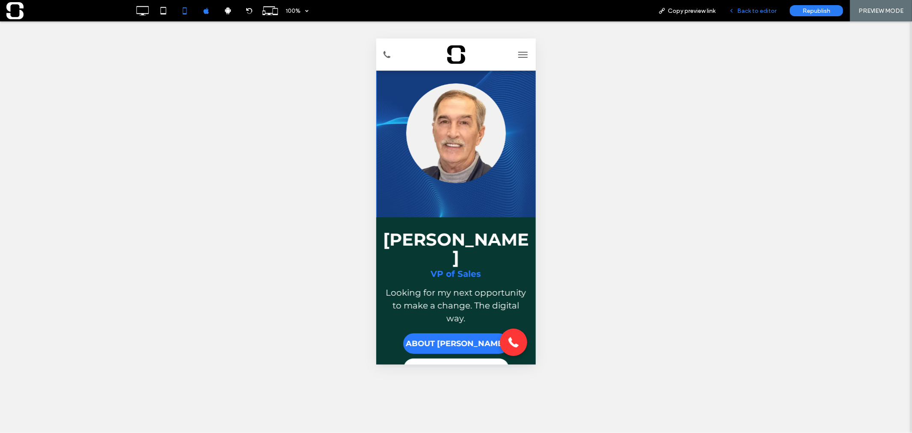
click at [756, 14] on span "Back to editor" at bounding box center [756, 10] width 39 height 7
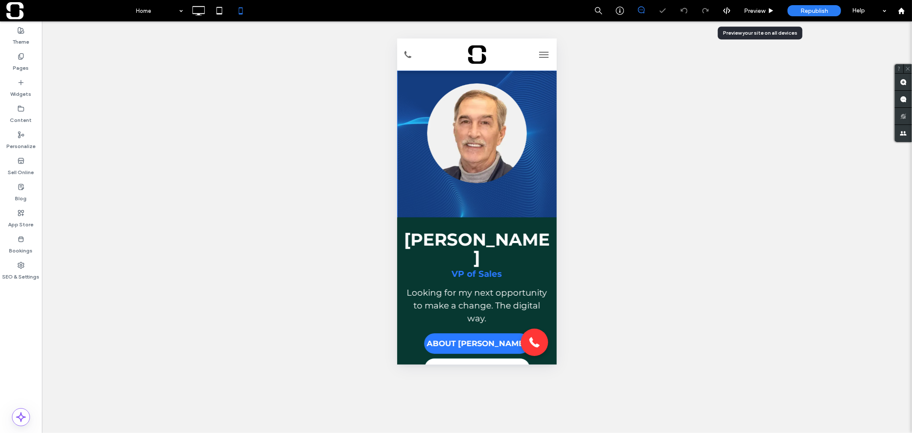
click at [756, 14] on span "Preview" at bounding box center [754, 10] width 21 height 7
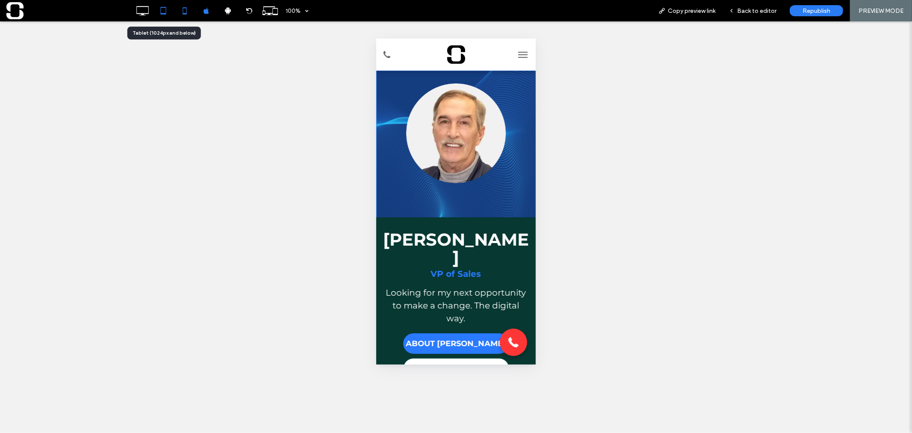
click at [166, 11] on icon at bounding box center [163, 10] width 17 height 17
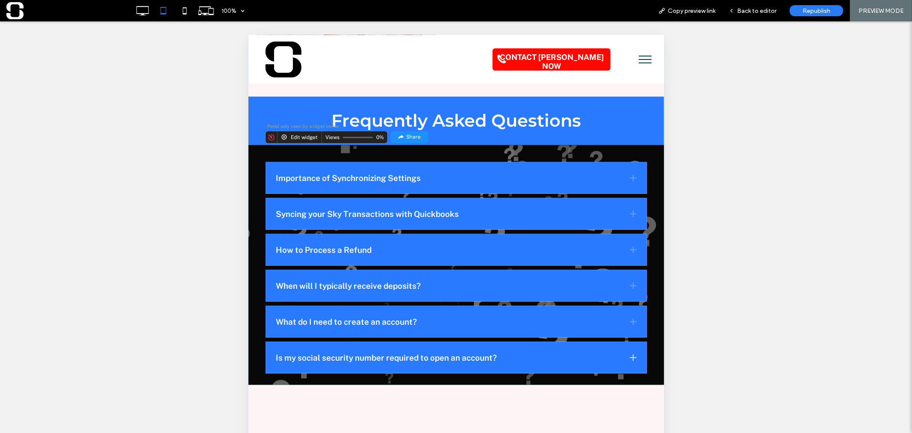
scroll to position [665, 0]
click at [616, 351] on div "Is my social security number required to open an account?" at bounding box center [455, 356] width 361 height 11
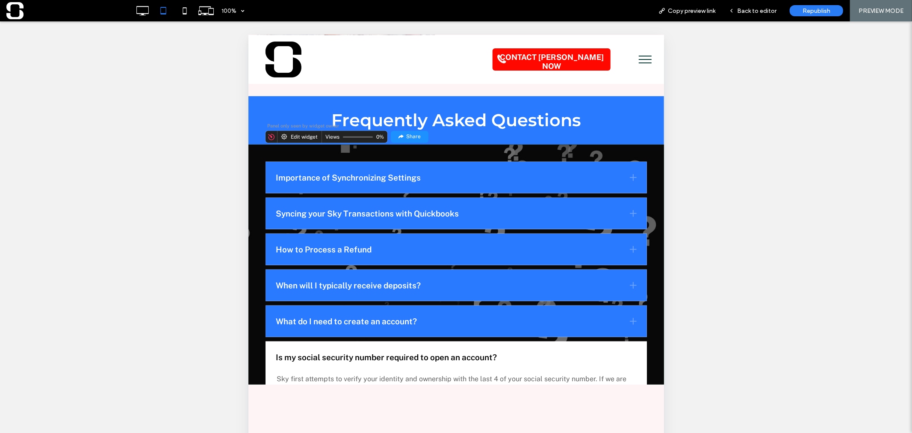
click at [628, 352] on span at bounding box center [633, 357] width 10 height 10
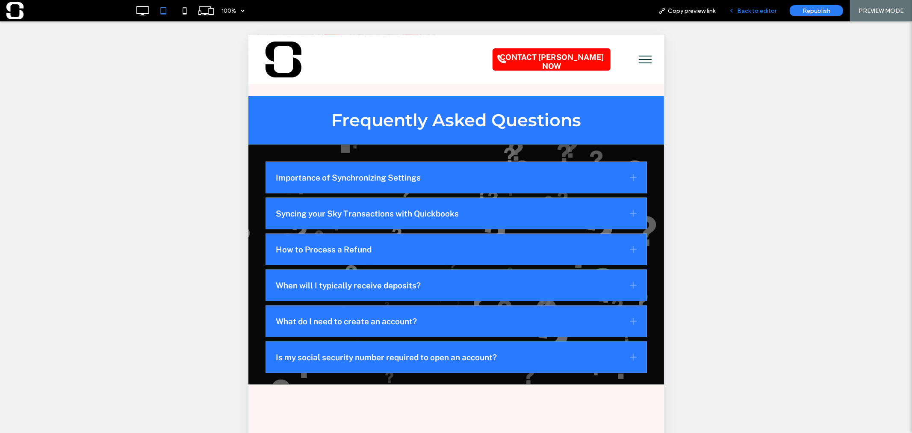
click at [751, 15] on div "Back to editor" at bounding box center [752, 10] width 61 height 21
click at [750, 14] on div "Back to editor" at bounding box center [752, 10] width 61 height 21
click at [772, 4] on div "Back to editor" at bounding box center [752, 10] width 61 height 21
click at [753, 57] on div "Unhide? Yes Unhide? Yes Unhide? Yes Unhide? Yes Unhide? Yes Unhide? Yes" at bounding box center [456, 237] width 912 height 433
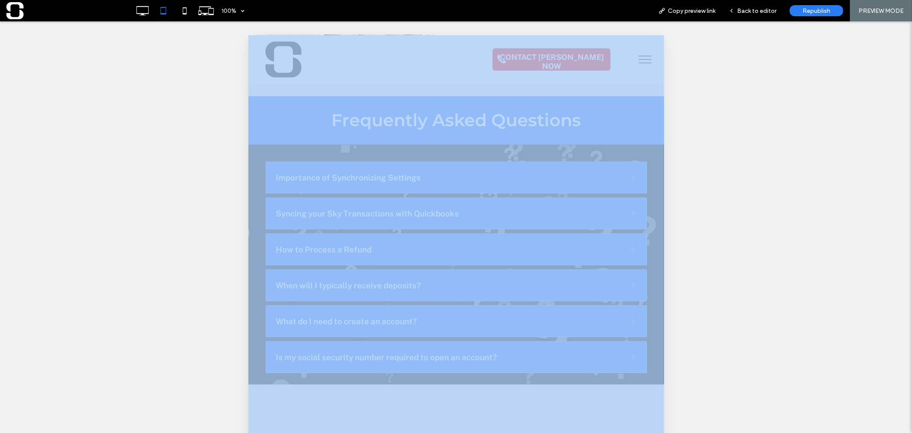
click at [753, 57] on div "Unhide? Yes Unhide? Yes Unhide? Yes Unhide? Yes Unhide? Yes Unhide? Yes" at bounding box center [456, 237] width 912 height 433
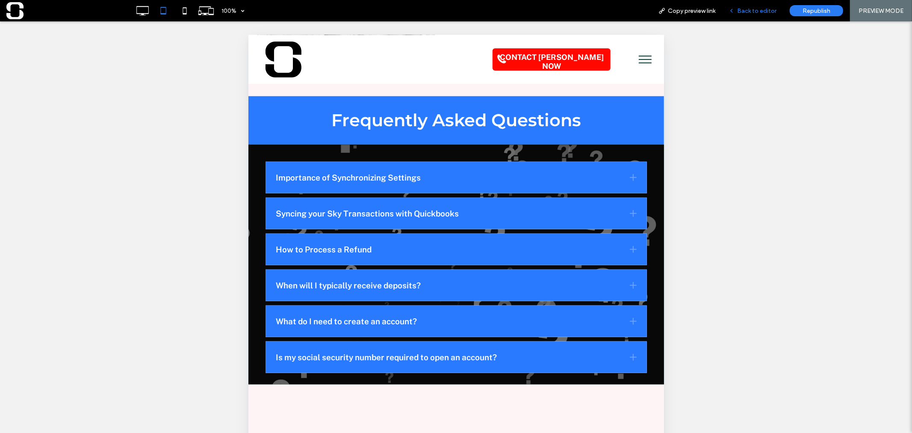
click at [755, 14] on span "Back to editor" at bounding box center [756, 10] width 39 height 7
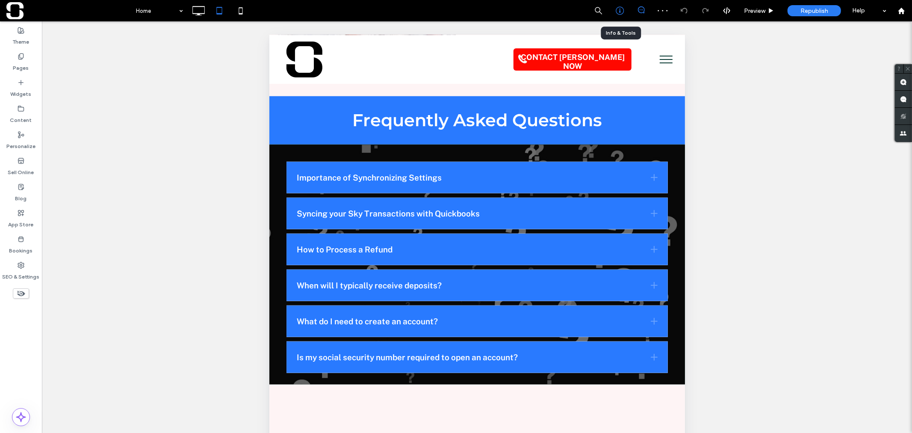
click at [623, 10] on icon at bounding box center [620, 10] width 9 height 9
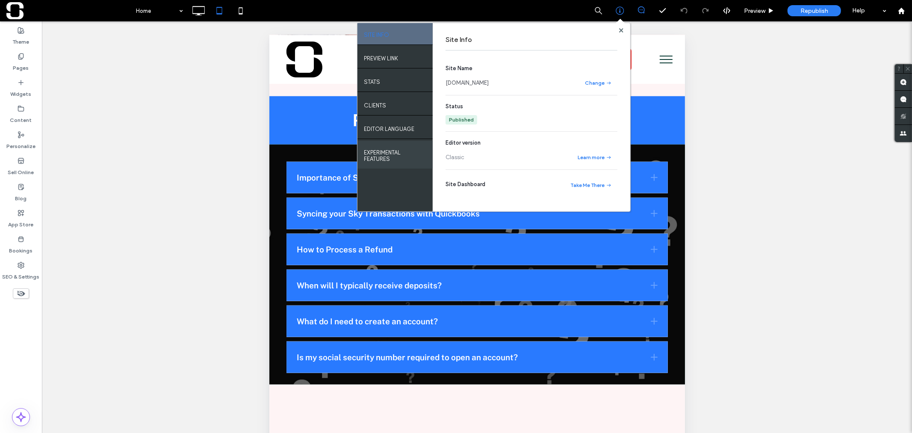
click at [378, 154] on label "EXPERIMENTAL FEATURES" at bounding box center [395, 153] width 62 height 17
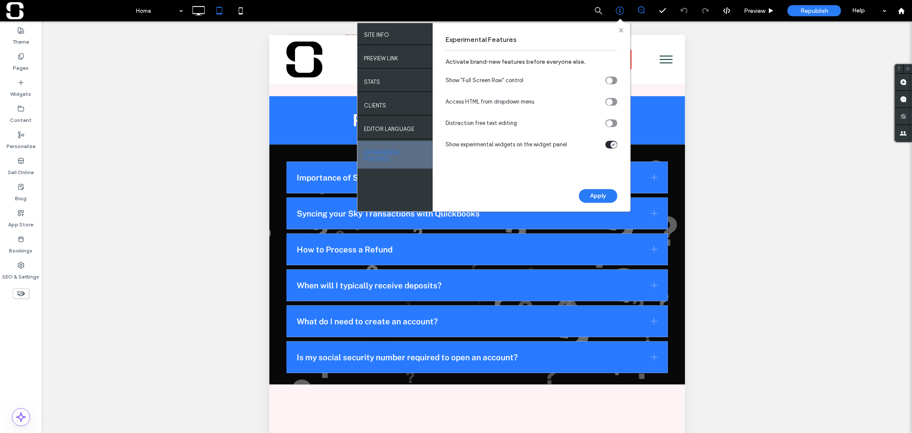
click at [620, 31] on use at bounding box center [621, 30] width 4 height 4
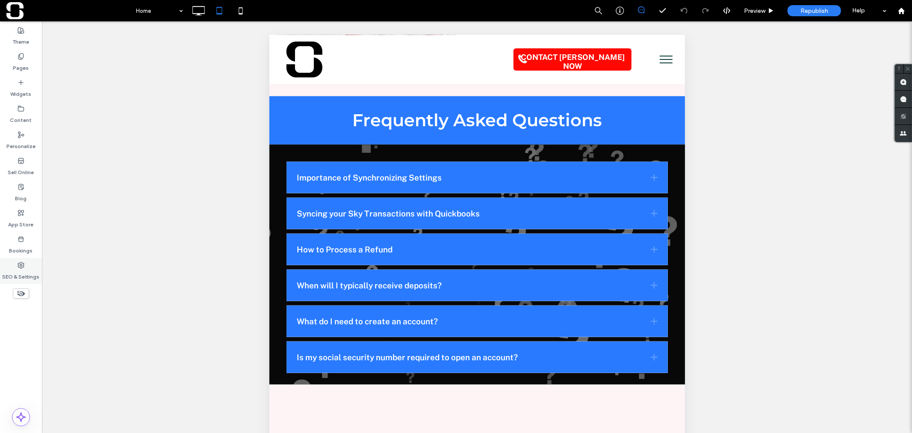
click at [18, 264] on use at bounding box center [21, 265] width 6 height 6
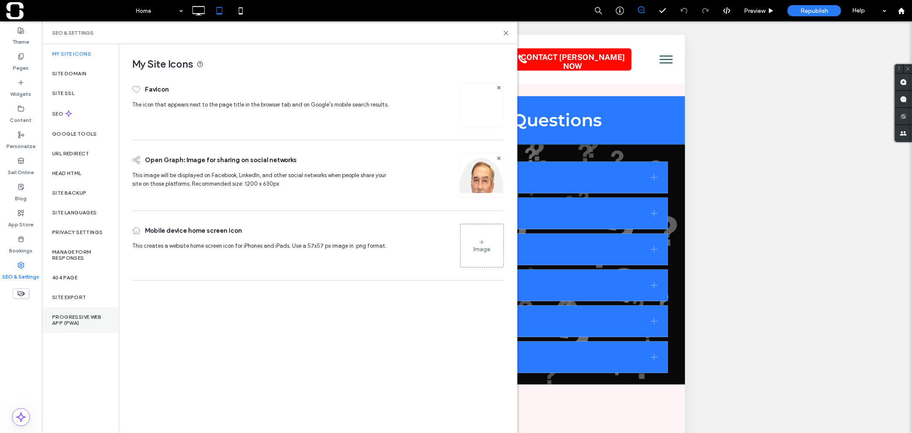
click at [84, 321] on label "Progressive Web App (PWA)" at bounding box center [80, 320] width 56 height 12
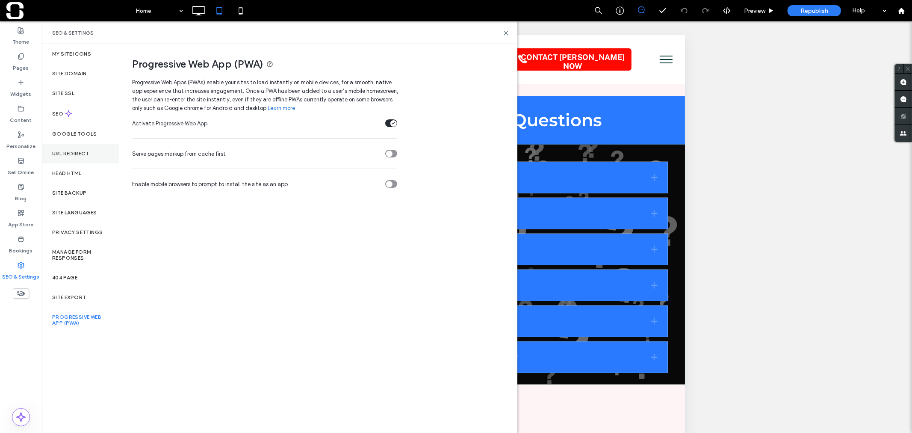
click at [78, 156] on label "URL Redirect" at bounding box center [70, 154] width 37 height 6
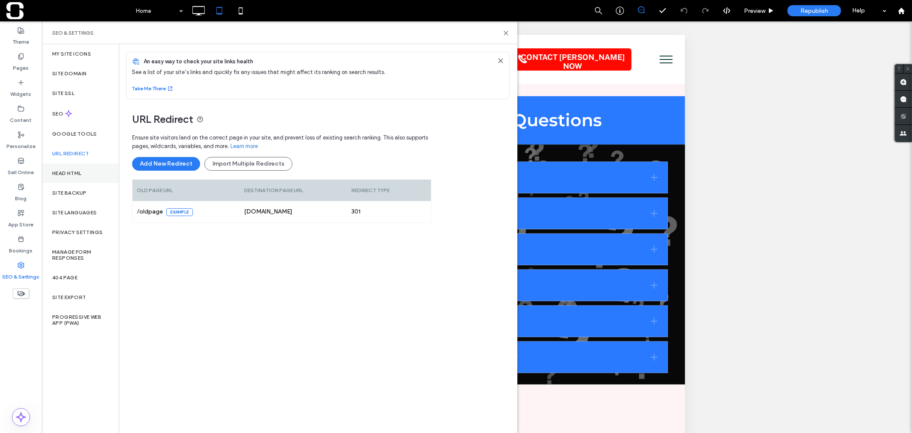
click at [76, 168] on div "Head HTML" at bounding box center [80, 173] width 77 height 20
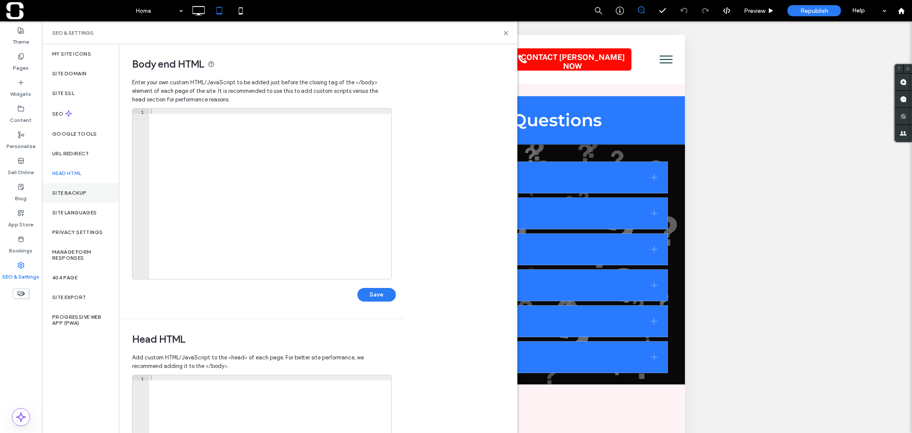
click at [77, 190] on label "Site Backup" at bounding box center [69, 193] width 34 height 6
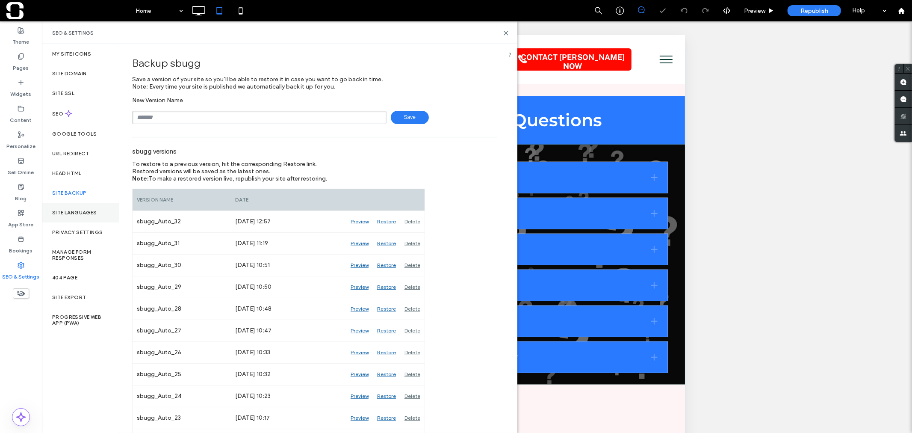
click at [82, 208] on div "Site Languages" at bounding box center [80, 213] width 77 height 20
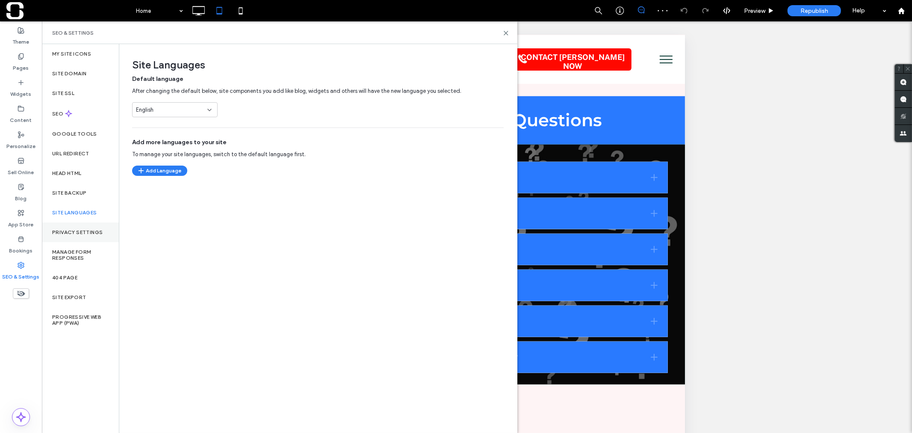
click at [89, 227] on div "Privacy Settings" at bounding box center [80, 232] width 77 height 20
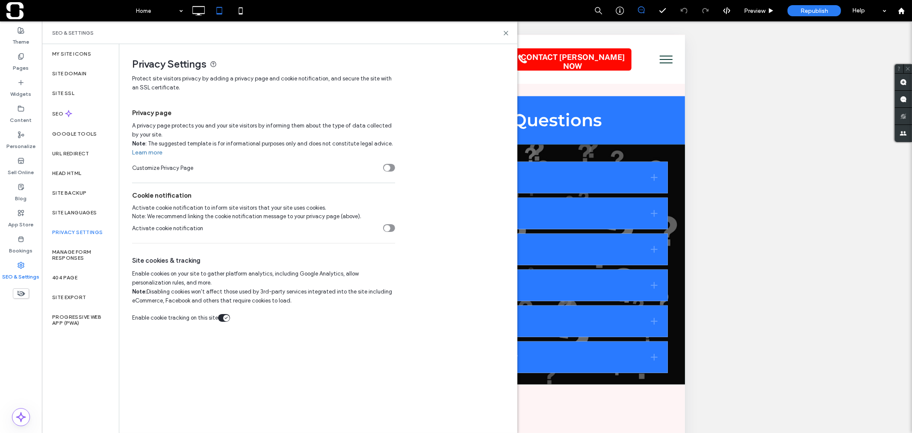
click at [222, 284] on div "Site cookies & tracking Enable cookies on your site to gather platform analytic…" at bounding box center [263, 287] width 263 height 88
click at [10, 13] on span at bounding box center [68, 10] width 125 height 17
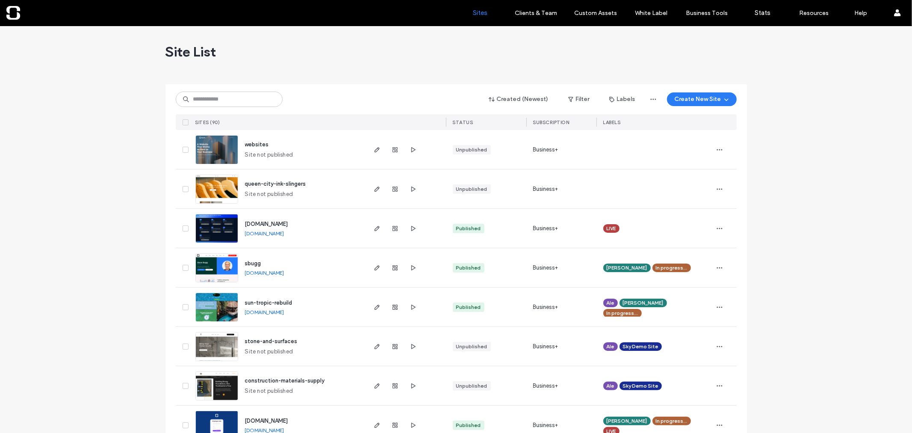
click at [279, 271] on link "[DOMAIN_NAME]" at bounding box center [264, 272] width 39 height 6
click at [284, 310] on link "[DOMAIN_NAME]" at bounding box center [264, 312] width 39 height 6
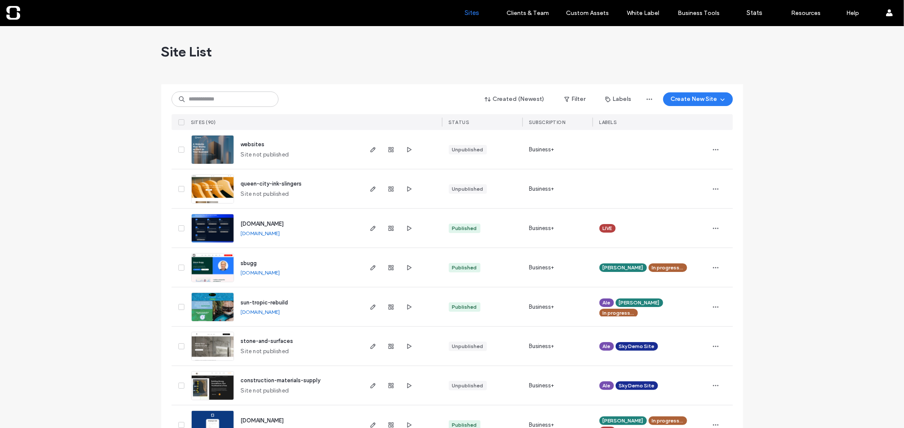
click at [263, 310] on link "[DOMAIN_NAME]" at bounding box center [260, 312] width 39 height 6
